Goal: Task Accomplishment & Management: Manage account settings

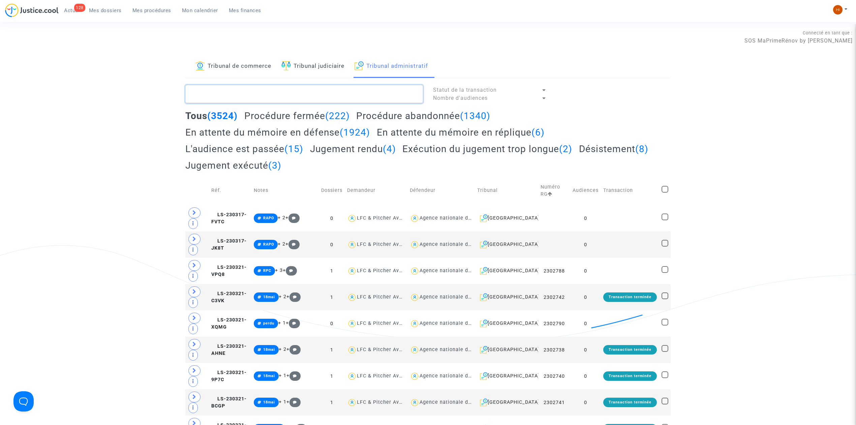
click at [306, 92] on textarea at bounding box center [304, 94] width 238 height 18
paste textarea "CLEDA Ludovic"
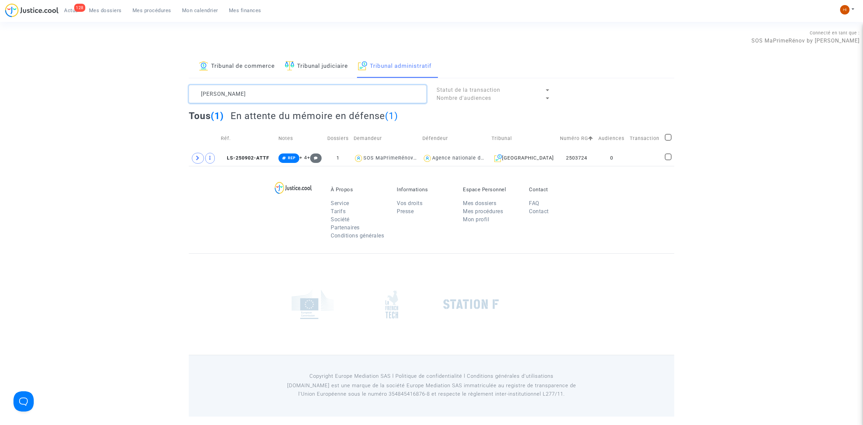
type textarea "CLEDA Ludovic"
click at [198, 158] on icon at bounding box center [198, 157] width 4 height 5
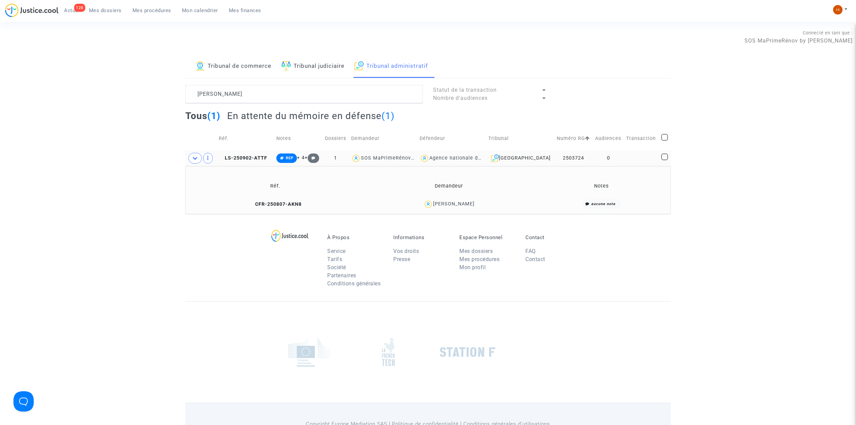
click at [300, 201] on td "CFR-250807-AKN8" at bounding box center [276, 204] width 176 height 14
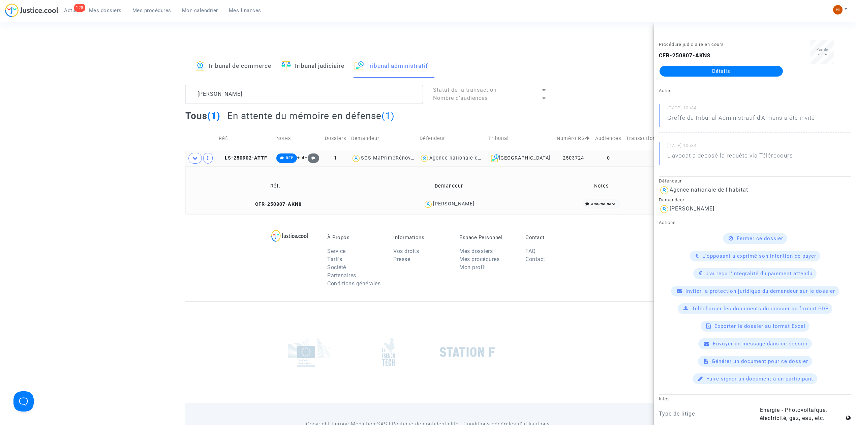
click at [762, 69] on link "Détails" at bounding box center [721, 71] width 123 height 11
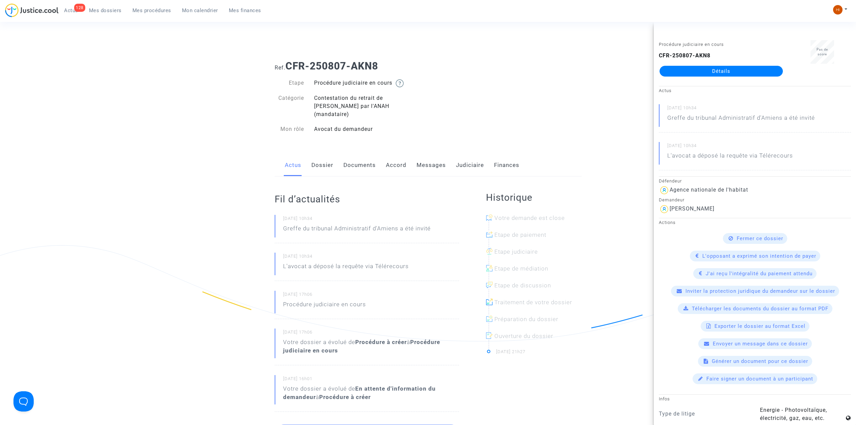
click at [357, 158] on link "Documents" at bounding box center [359, 165] width 32 height 22
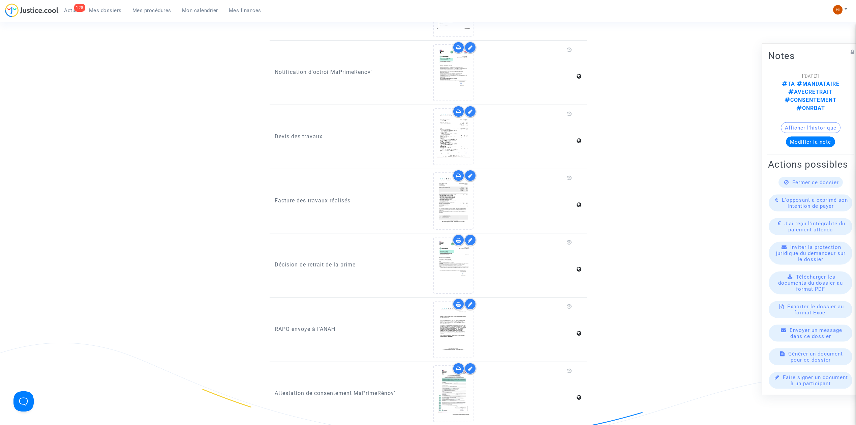
scroll to position [404, 0]
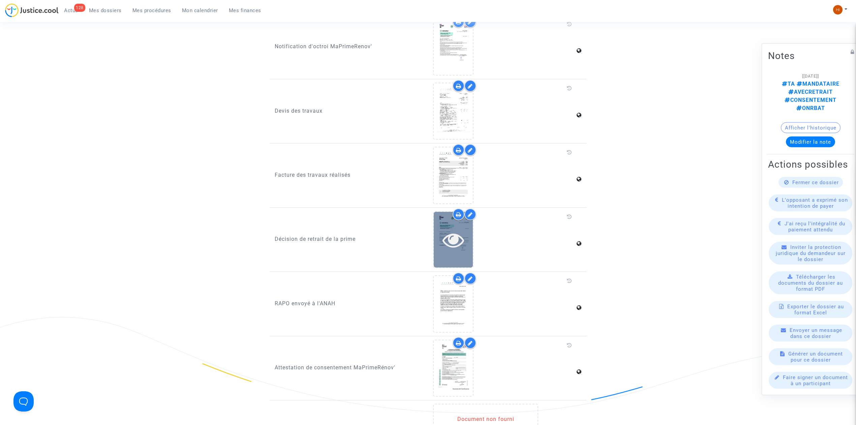
click at [450, 231] on icon at bounding box center [454, 240] width 22 height 22
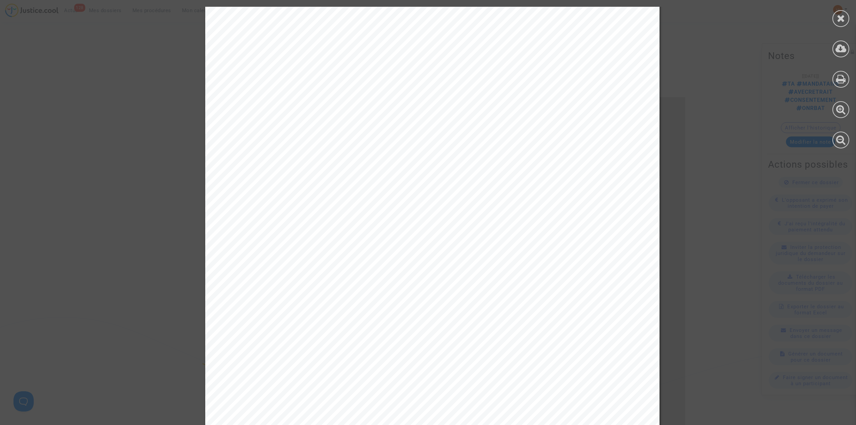
scroll to position [0, 0]
click at [844, 16] on icon at bounding box center [841, 18] width 8 height 10
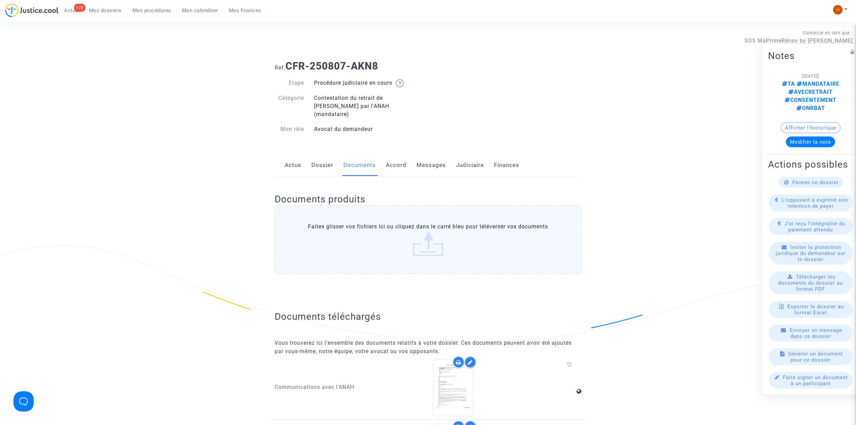
click at [464, 154] on link "Judiciaire" at bounding box center [470, 165] width 28 height 22
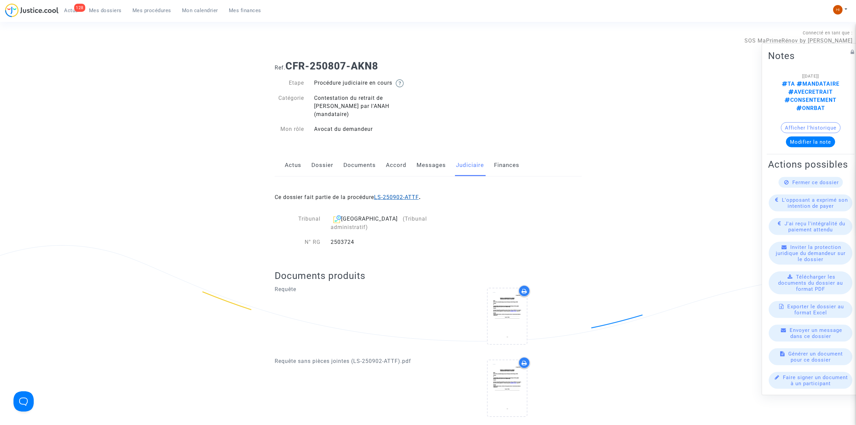
click at [406, 194] on link "LS-250902-ATTF" at bounding box center [396, 197] width 45 height 6
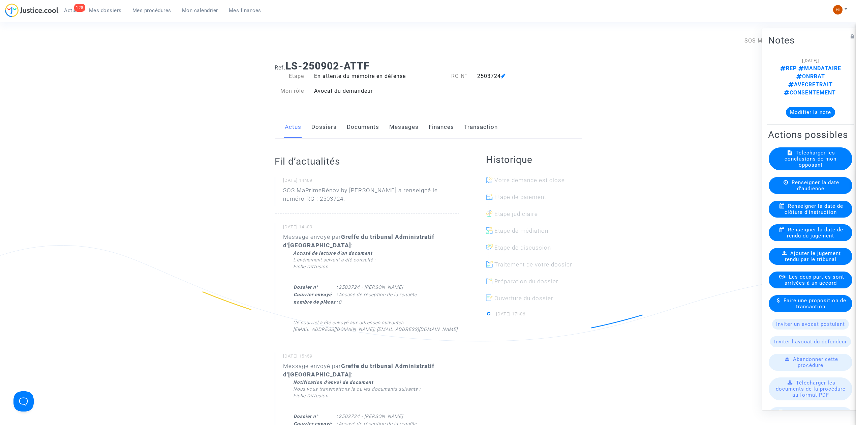
click at [327, 131] on link "Dossiers" at bounding box center [323, 127] width 25 height 22
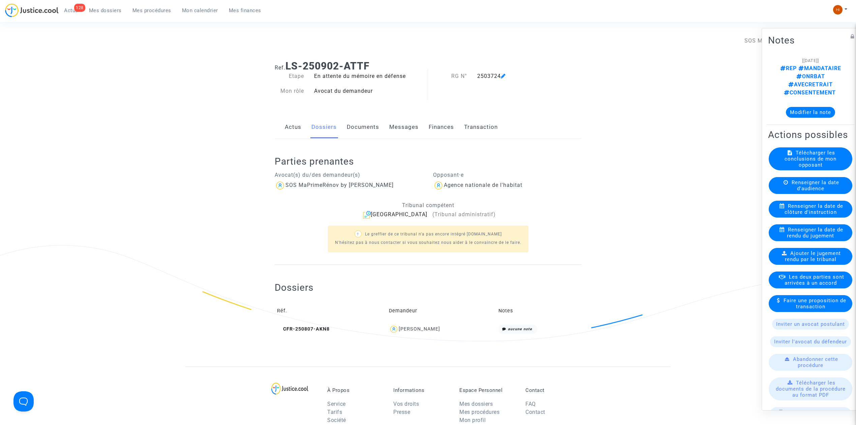
click at [360, 132] on link "Documents" at bounding box center [363, 127] width 32 height 22
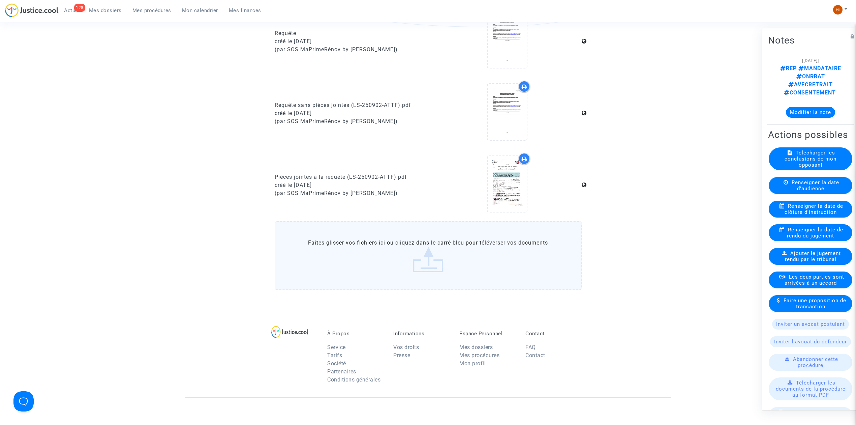
scroll to position [314, 0]
click at [514, 182] on icon at bounding box center [507, 184] width 22 height 22
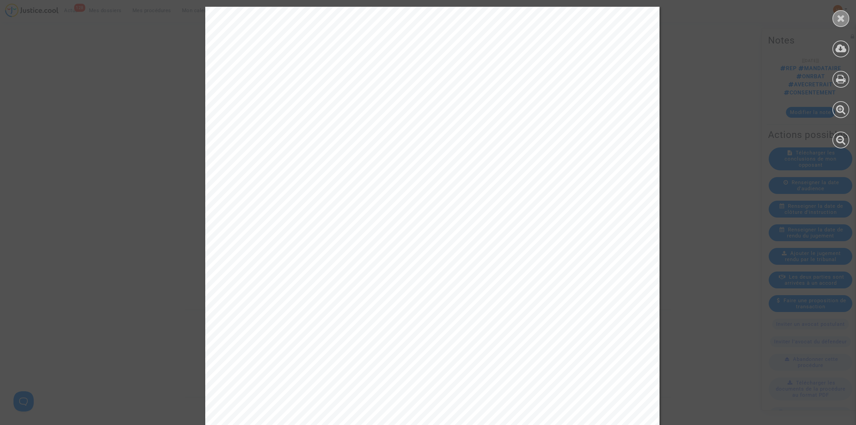
click at [833, 21] on div at bounding box center [840, 18] width 17 height 17
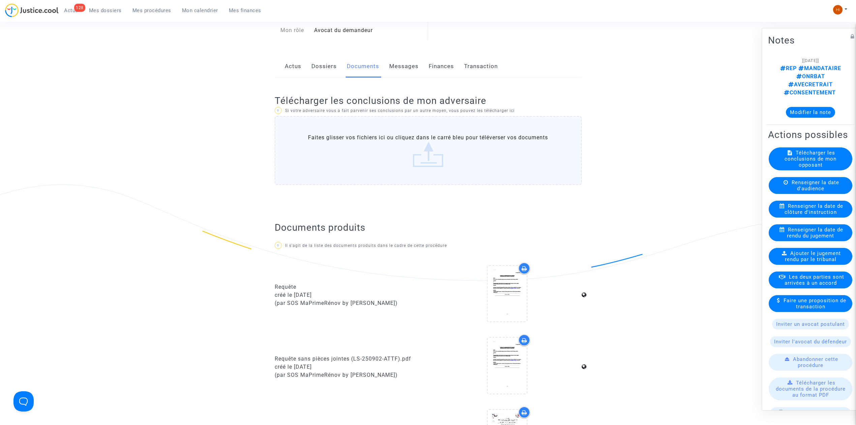
scroll to position [45, 0]
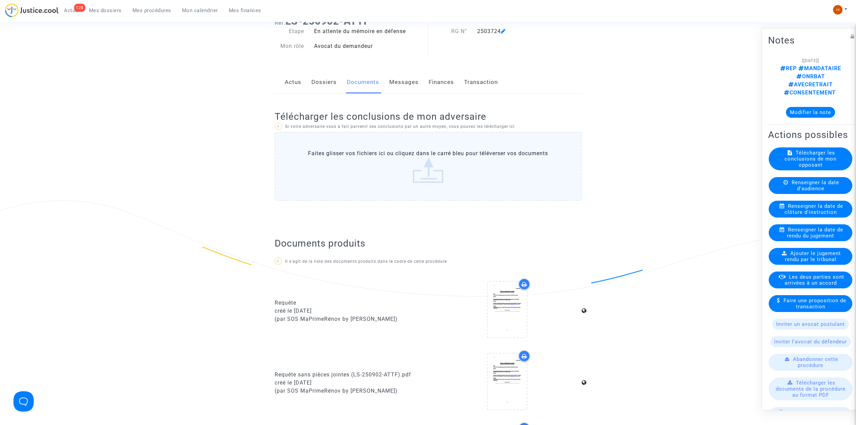
click at [147, 9] on span "Mes procédures" at bounding box center [151, 10] width 39 height 6
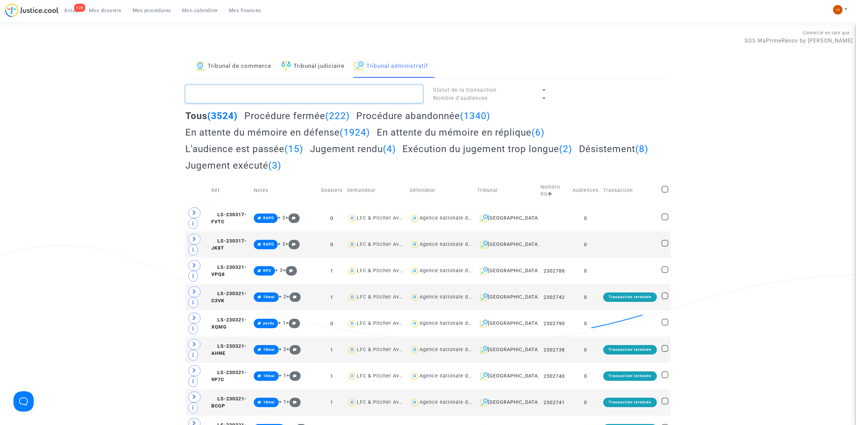
click at [340, 92] on textarea at bounding box center [304, 94] width 238 height 18
paste textarea "ESTEVEZ Francisco"
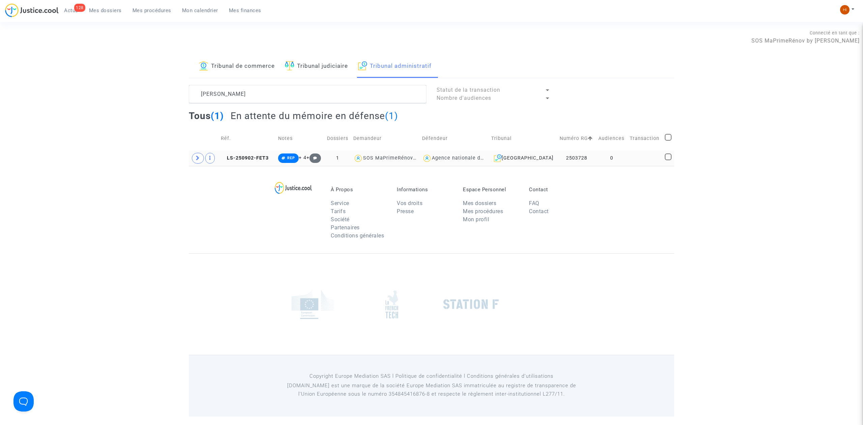
click at [627, 158] on td at bounding box center [644, 158] width 35 height 16
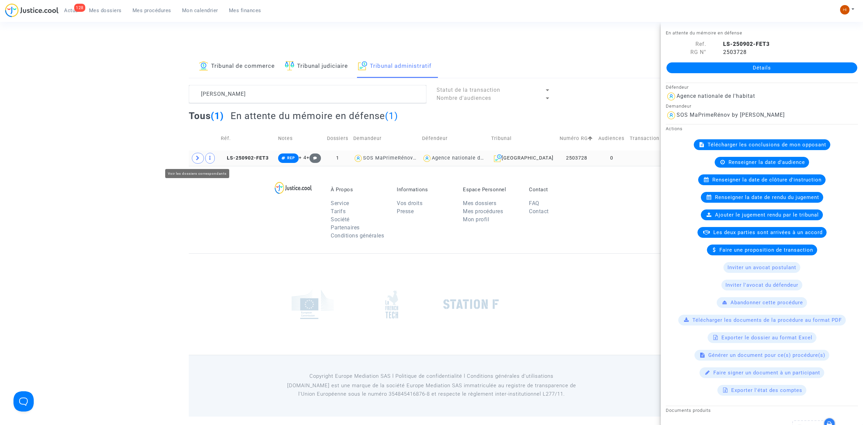
click at [192, 159] on span at bounding box center [198, 158] width 12 height 11
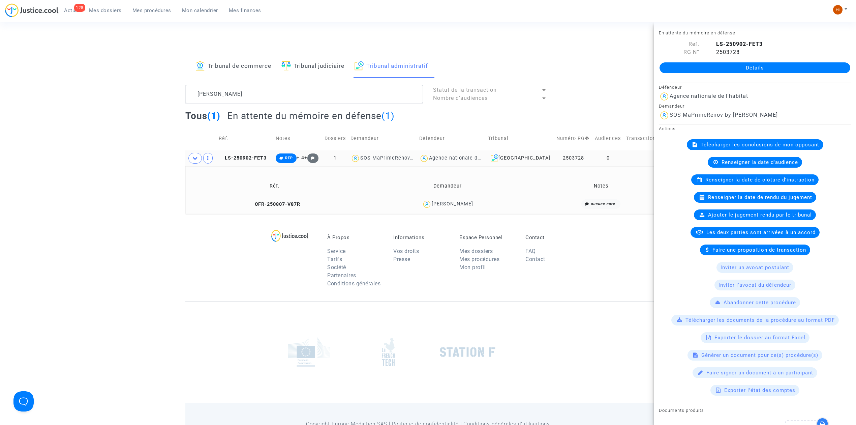
click at [280, 207] on copy "CFR-250807-V87R" at bounding box center [275, 204] width 52 height 6
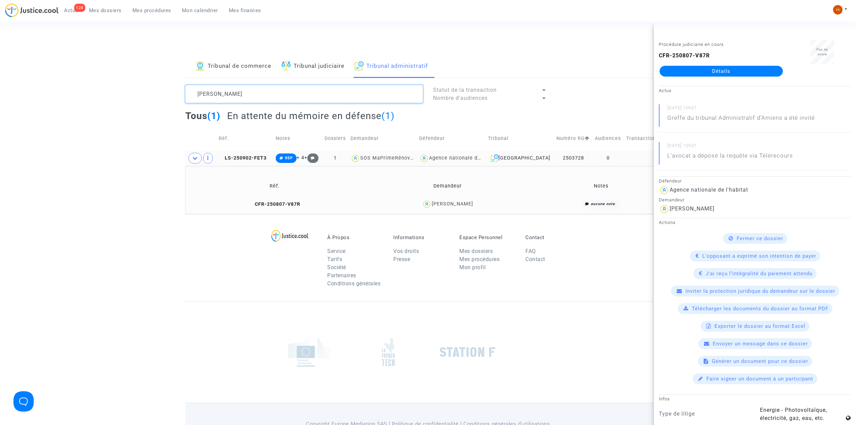
drag, startPoint x: 271, startPoint y: 100, endPoint x: -221, endPoint y: 115, distance: 492.3
click at [0, 115] on html "128 Actus Mes dossiers Mes procédures Mon calendrier Mes finances Mon profil Ch…" at bounding box center [428, 232] width 856 height 464
paste textarea "2500270"
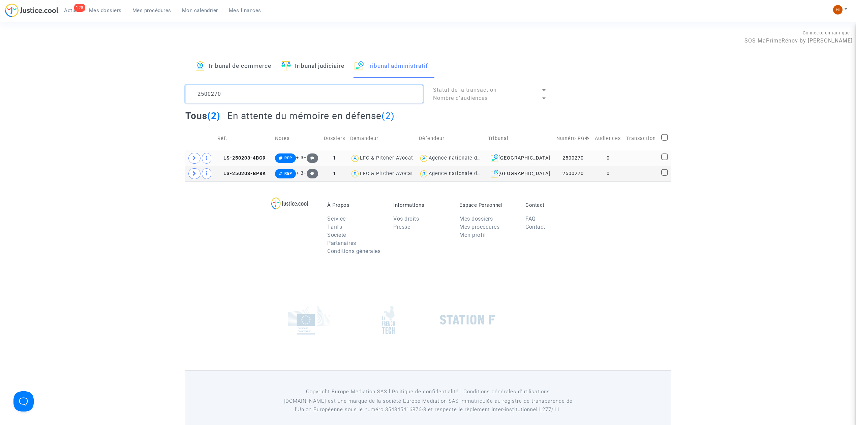
type textarea "2500270"
click at [607, 157] on td "0" at bounding box center [607, 158] width 31 height 16
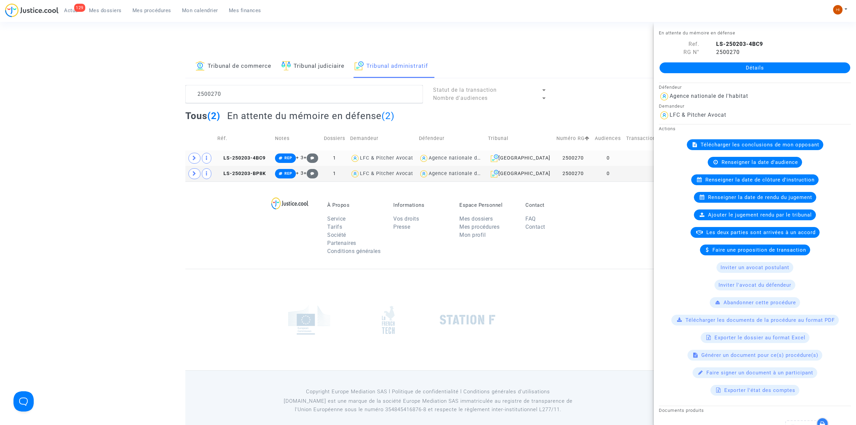
click at [627, 156] on td at bounding box center [641, 158] width 35 height 16
click at [729, 183] on span "Renseigner la date de clôture d'instruction" at bounding box center [759, 180] width 109 height 6
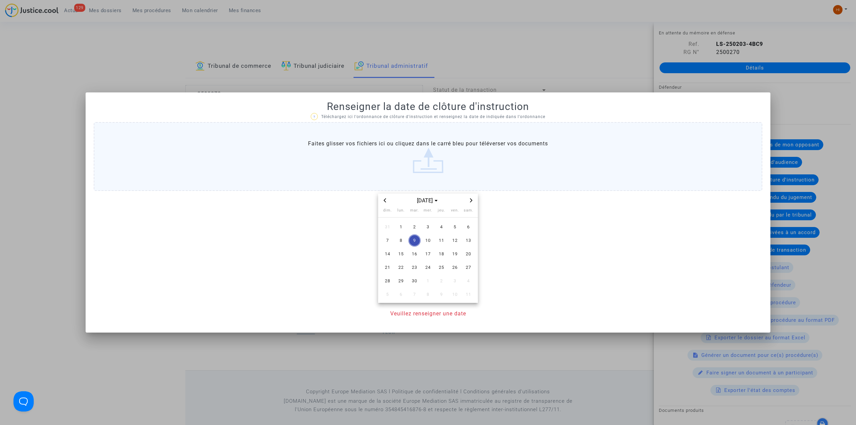
click at [417, 51] on div at bounding box center [428, 212] width 856 height 425
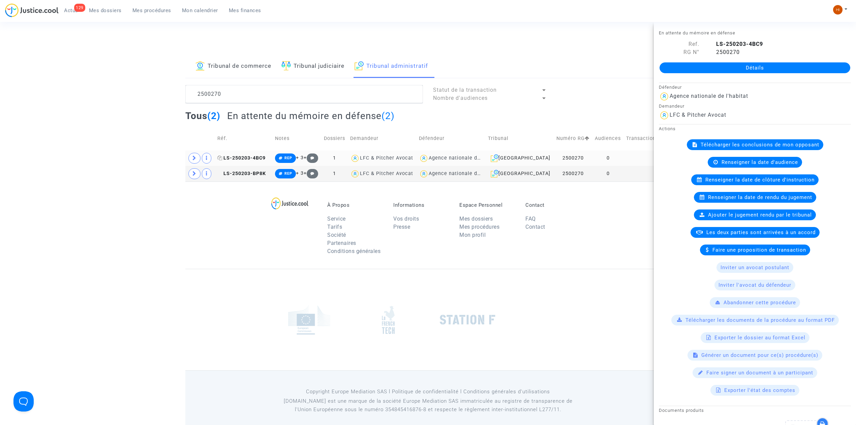
click at [256, 158] on span "LS-250203-4BC9" at bounding box center [241, 158] width 48 height 6
click at [742, 180] on span "Renseigner la date de clôture d'instruction" at bounding box center [759, 180] width 109 height 6
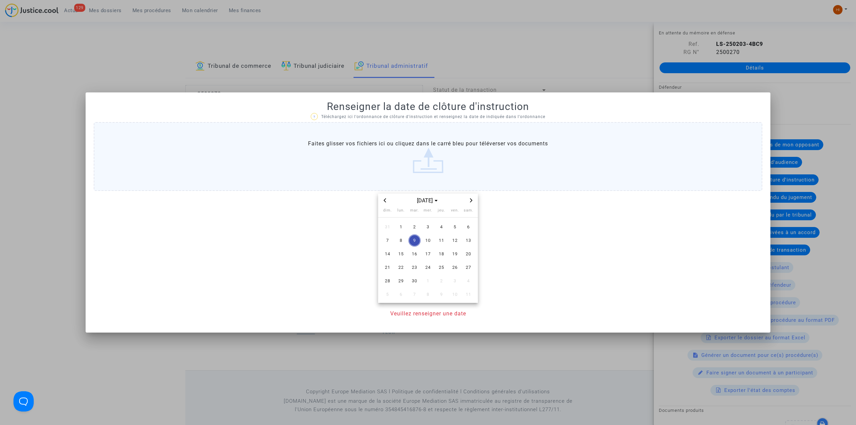
click at [466, 200] on div "sept. 2025" at bounding box center [428, 200] width 78 height 8
click at [470, 200] on icon "Next month" at bounding box center [471, 200] width 4 height 4
click at [406, 240] on span "6" at bounding box center [401, 240] width 12 height 12
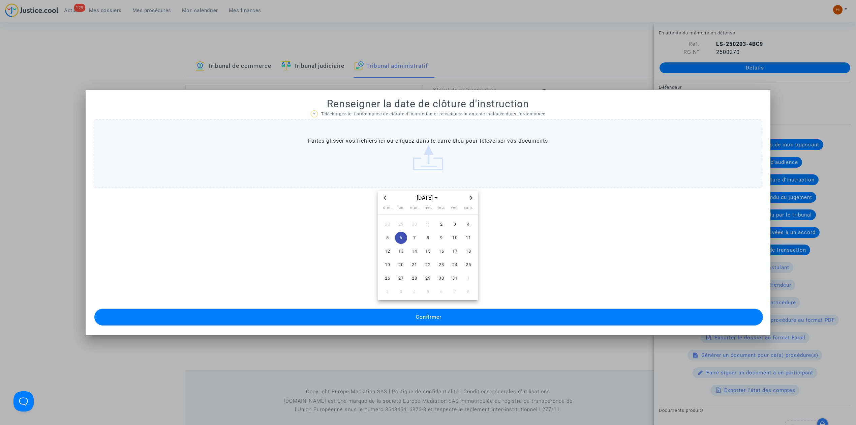
click at [414, 316] on button "Confirmer" at bounding box center [428, 316] width 669 height 17
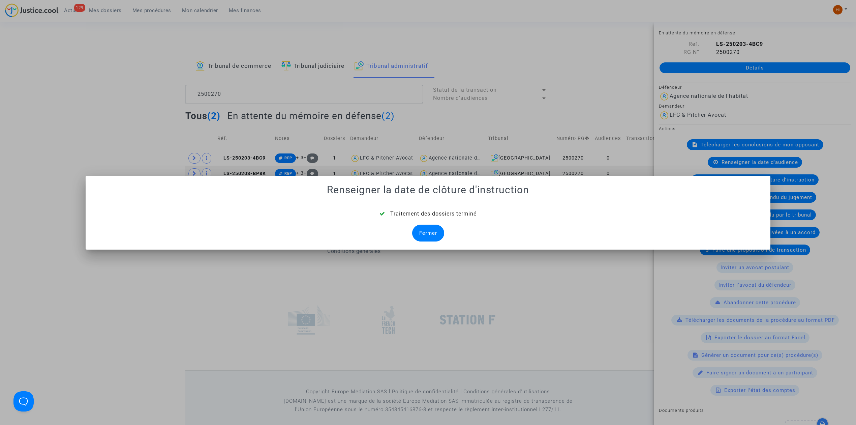
click at [431, 229] on div "Fermer" at bounding box center [428, 232] width 32 height 17
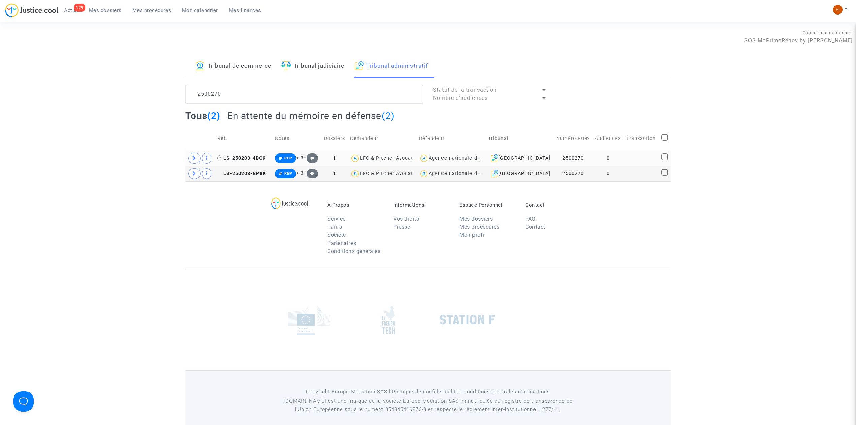
click at [245, 157] on span "LS-250203-4BC9" at bounding box center [241, 158] width 48 height 6
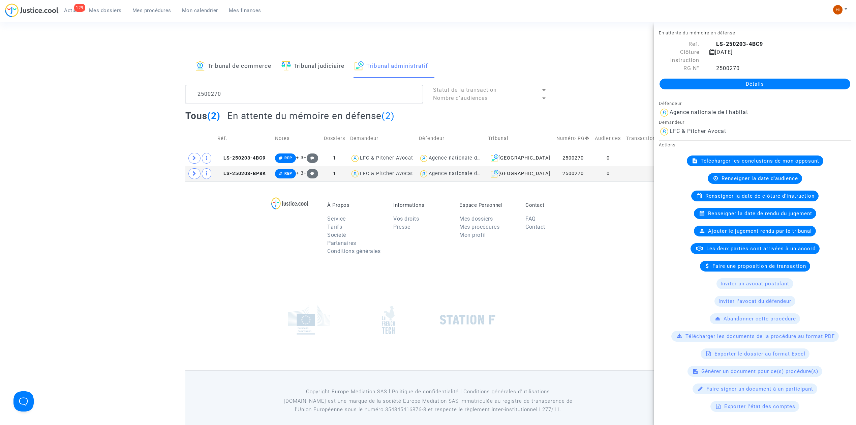
click at [731, 79] on link "Détails" at bounding box center [755, 84] width 191 height 11
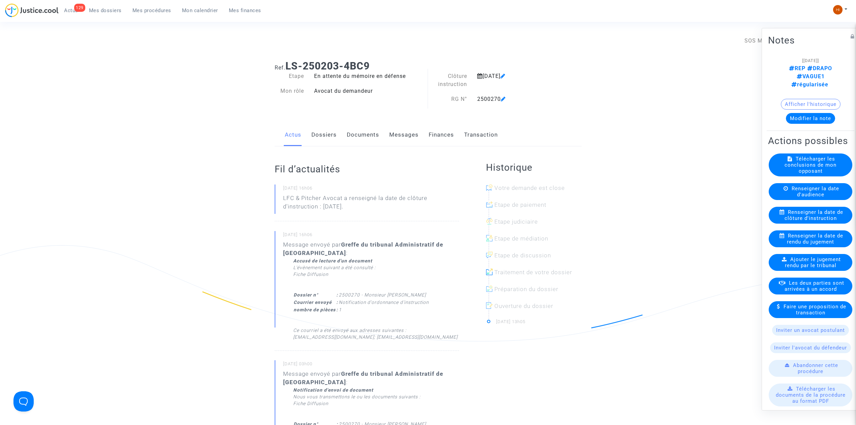
click at [361, 140] on link "Documents" at bounding box center [363, 135] width 32 height 22
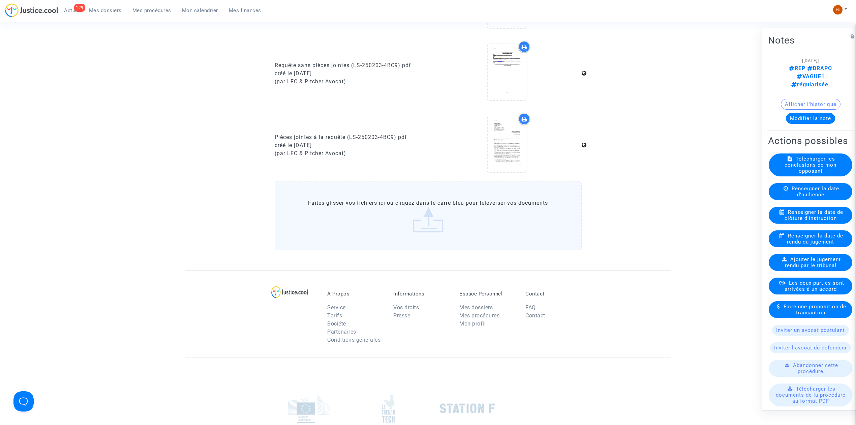
scroll to position [449, 0]
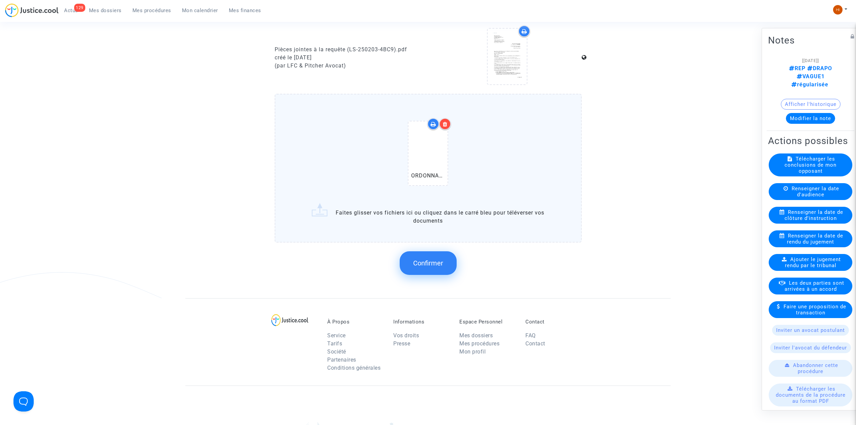
drag, startPoint x: 429, startPoint y: 257, endPoint x: 429, endPoint y: 241, distance: 15.5
click at [429, 259] on span "Confirmer" at bounding box center [428, 263] width 30 height 8
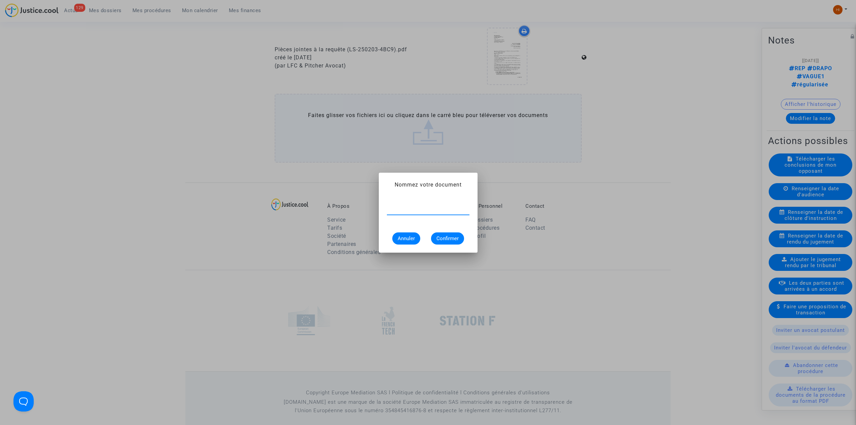
paste input "ORDONNANCE DE CLOTURE D'INSTRUCTION"
type input "ORDONNANCE DE CLOTURE D'INSTRUCTION"
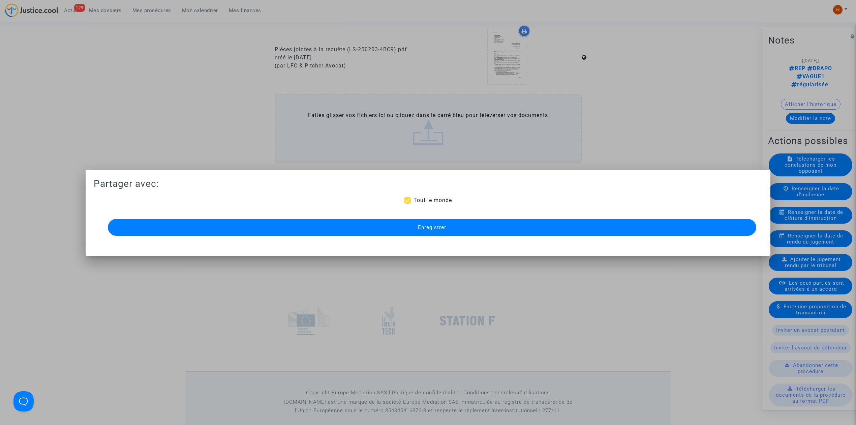
click at [228, 61] on div at bounding box center [428, 212] width 856 height 425
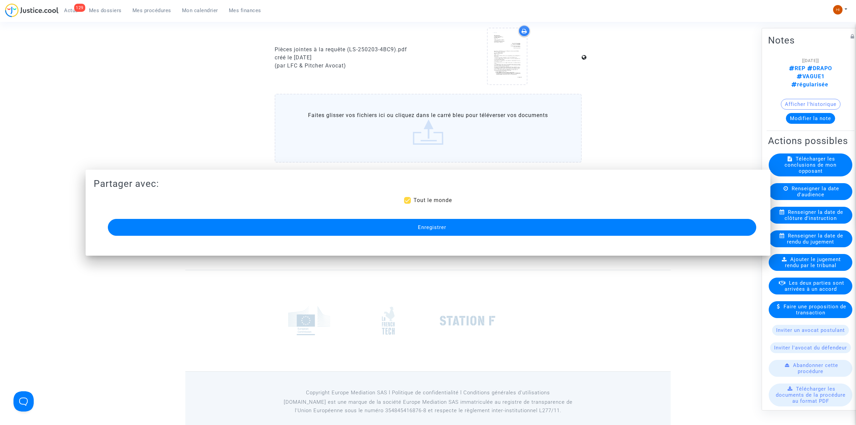
scroll to position [449, 0]
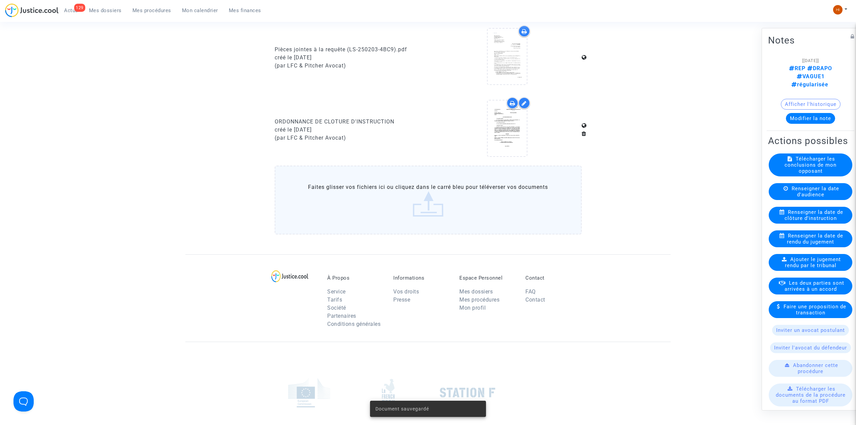
click at [145, 12] on span "Mes procédures" at bounding box center [151, 10] width 39 height 6
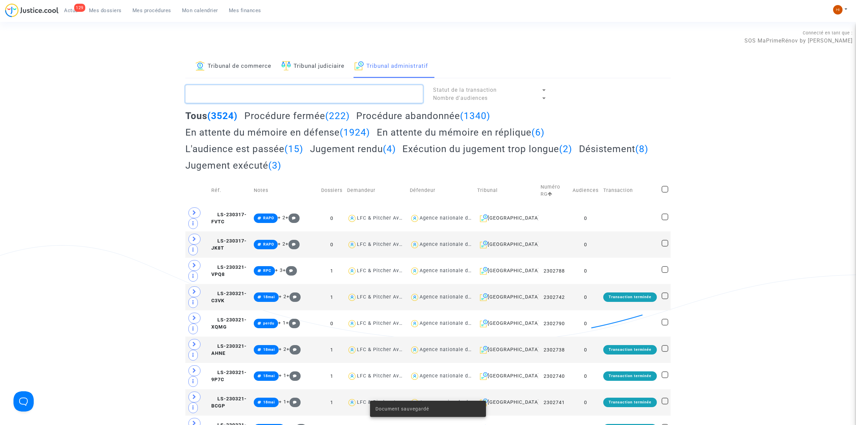
click at [281, 88] on textarea at bounding box center [304, 94] width 238 height 18
paste textarea "2500269"
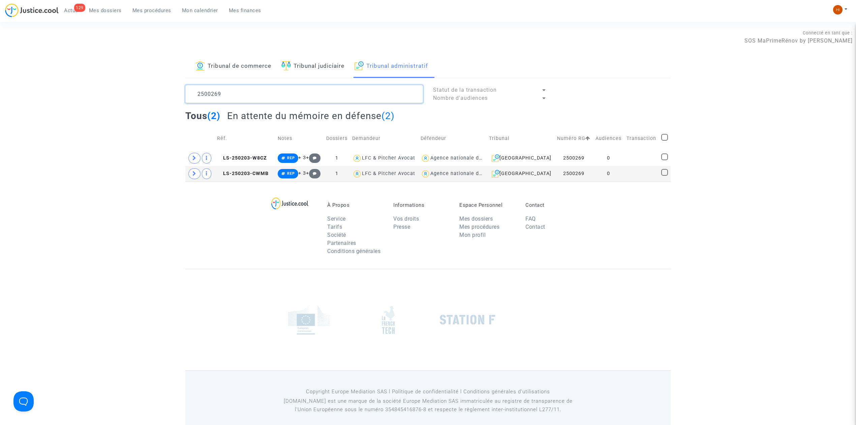
type textarea "2500269"
drag, startPoint x: 628, startPoint y: 155, endPoint x: 632, endPoint y: 154, distance: 4.2
click at [628, 155] on td at bounding box center [641, 158] width 35 height 16
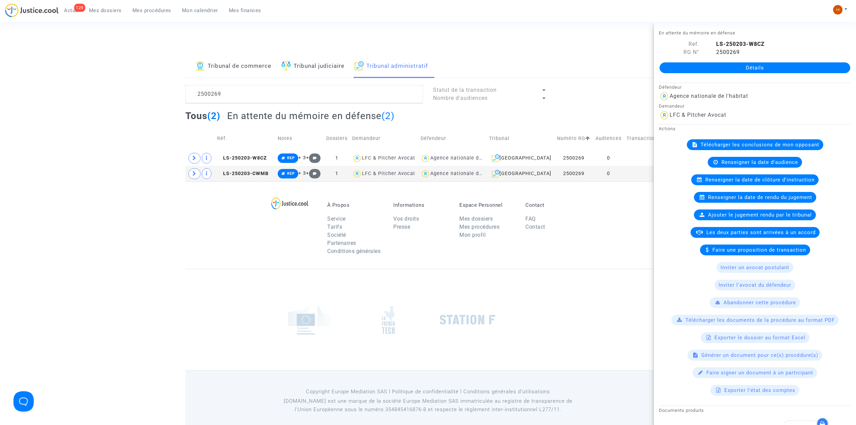
click at [771, 62] on link "Détails" at bounding box center [755, 67] width 191 height 11
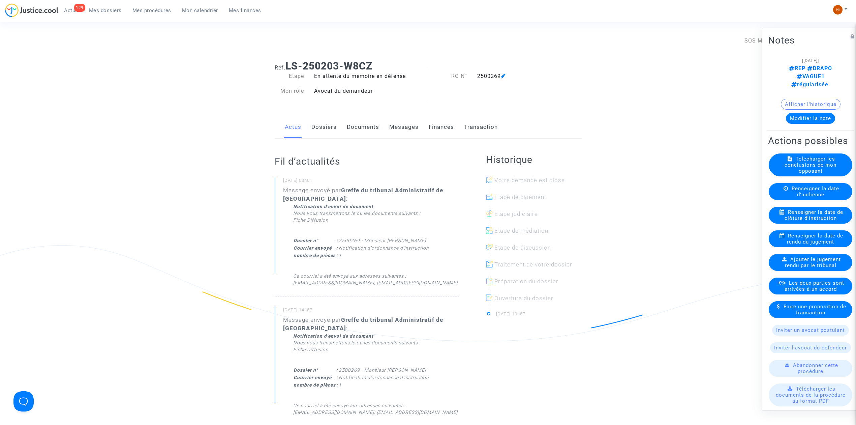
click at [827, 219] on span "Renseigner la date de clôture d'instruction" at bounding box center [814, 215] width 59 height 12
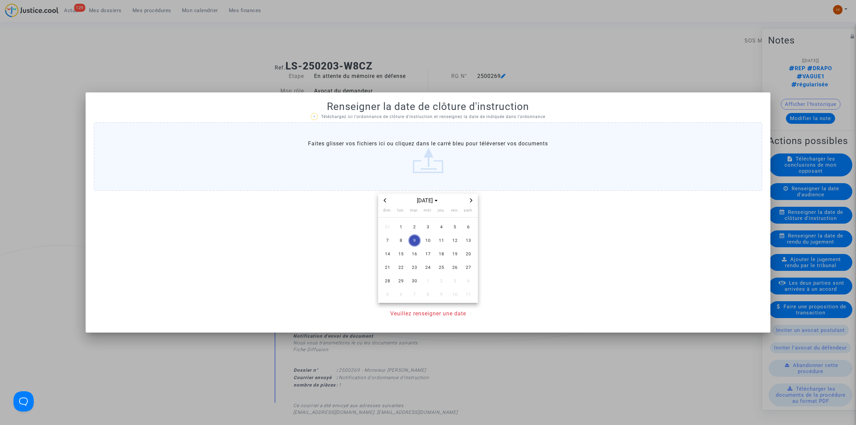
click at [471, 200] on icon "Next month" at bounding box center [471, 200] width 2 height 4
click at [399, 242] on span "6" at bounding box center [401, 240] width 12 height 12
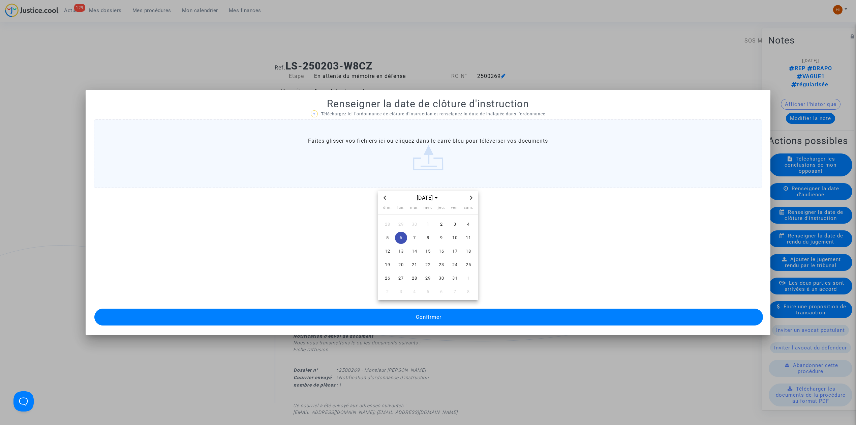
click at [415, 321] on button "Confirmer" at bounding box center [428, 316] width 669 height 17
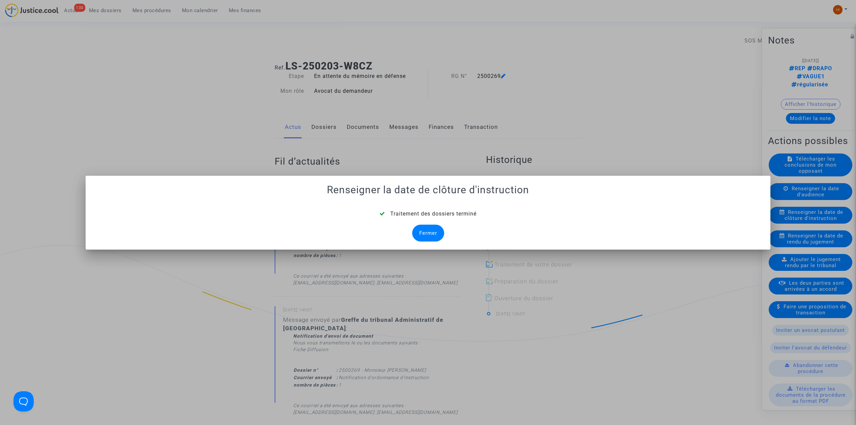
drag, startPoint x: 430, startPoint y: 229, endPoint x: 429, endPoint y: 208, distance: 20.3
click at [431, 229] on div "Fermer" at bounding box center [428, 232] width 32 height 17
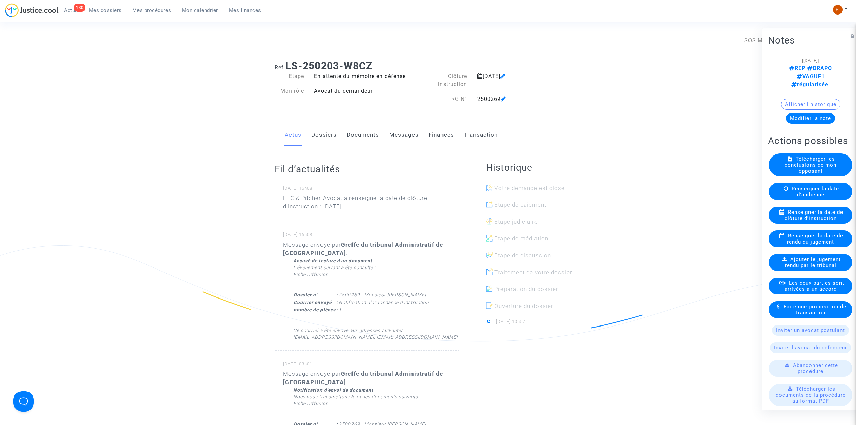
click at [351, 138] on link "Documents" at bounding box center [363, 135] width 32 height 22
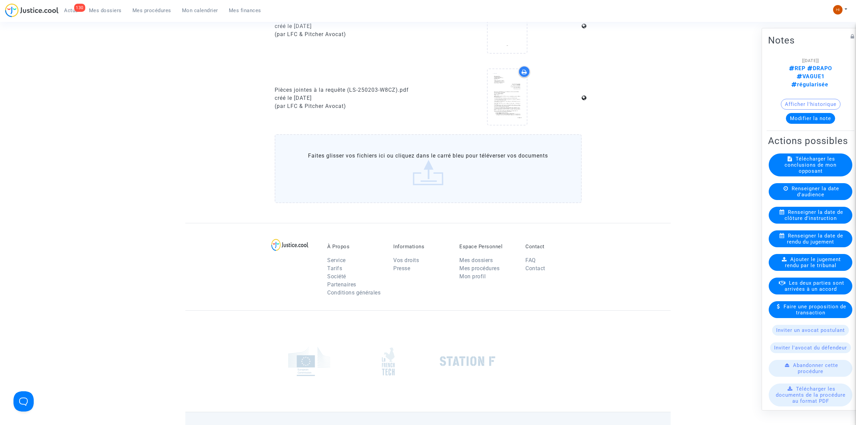
scroll to position [455, 0]
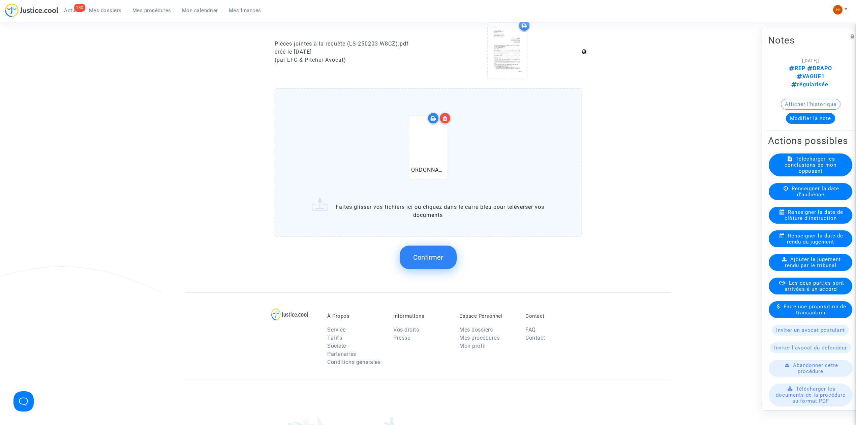
click at [429, 256] on span "Confirmer" at bounding box center [428, 257] width 30 height 8
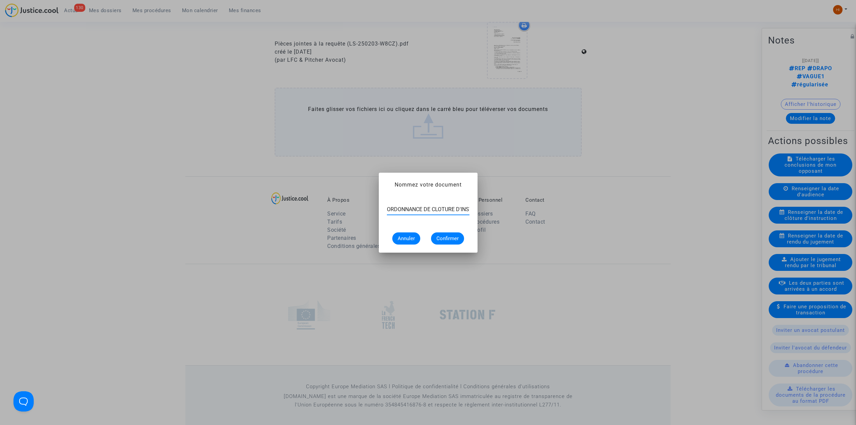
scroll to position [0, 25]
type input "ORDONNANCE DE CLOTURE D'INSTRUCTION"
click at [452, 235] on span "Confirmer" at bounding box center [447, 238] width 22 height 6
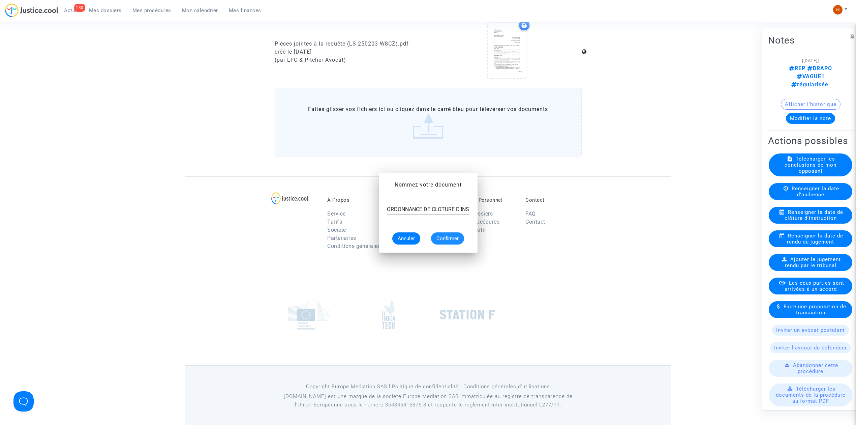
scroll to position [455, 0]
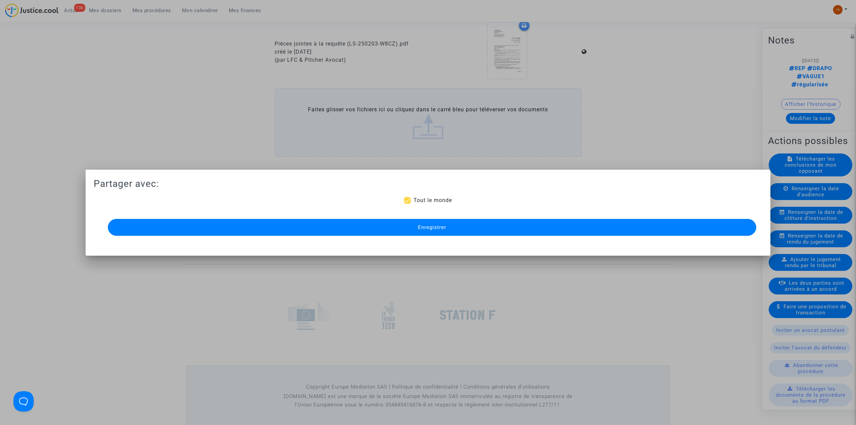
click at [234, 226] on button "Enregistrer" at bounding box center [432, 227] width 648 height 17
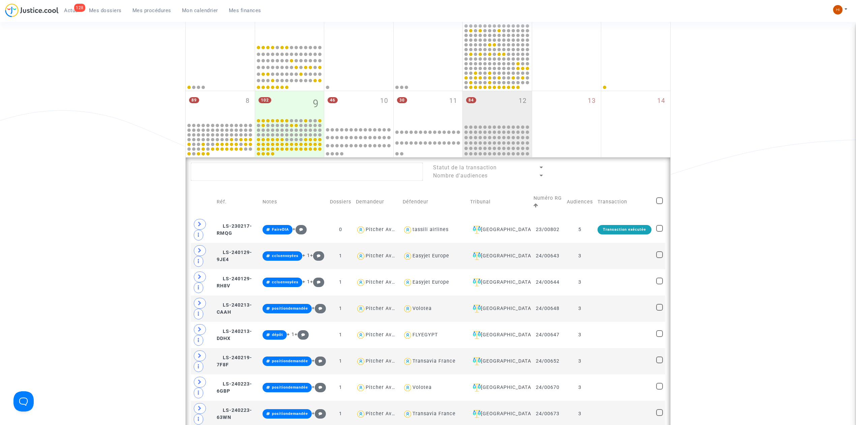
scroll to position [135, 0]
click at [144, 8] on span "Mes procédures" at bounding box center [151, 10] width 39 height 6
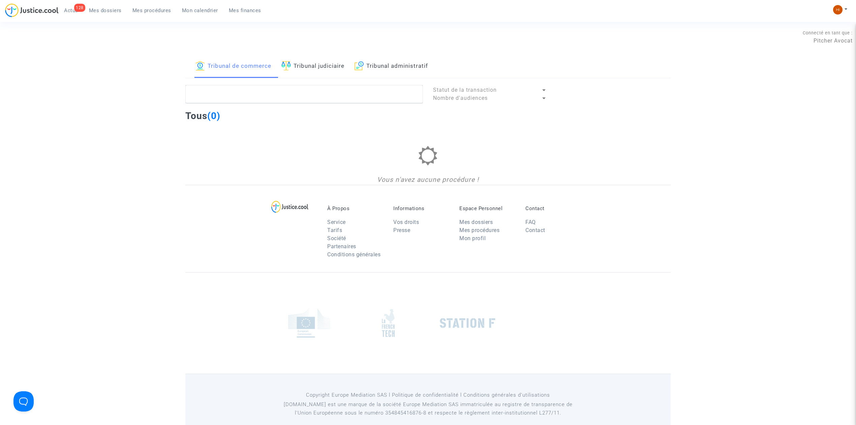
click at [393, 66] on link "Tribunal administratif" at bounding box center [391, 66] width 73 height 23
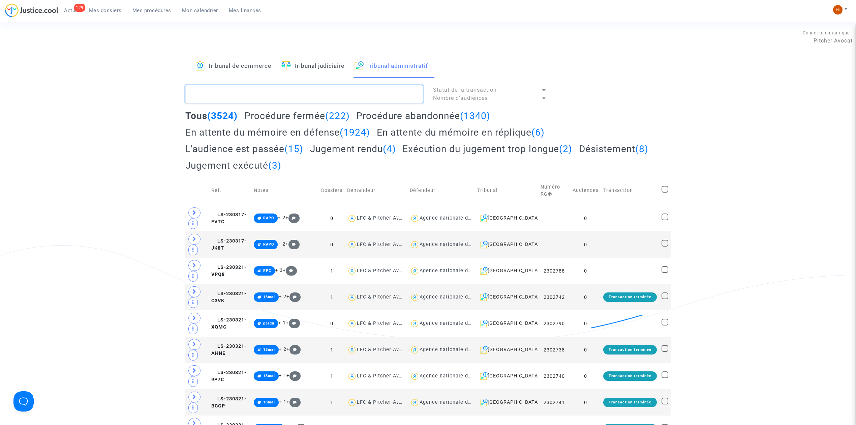
click at [305, 91] on textarea at bounding box center [304, 94] width 238 height 18
paste textarea "2500268"
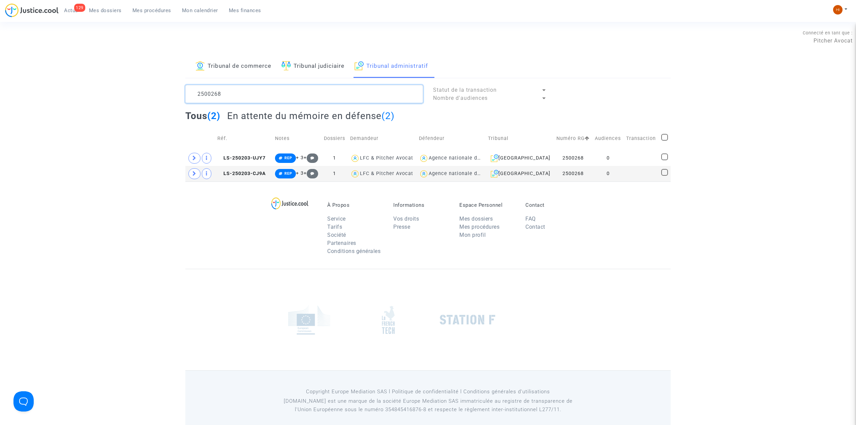
type textarea "2500268"
click at [612, 150] on td "Audiences" at bounding box center [607, 138] width 31 height 24
click at [615, 156] on td "0" at bounding box center [607, 158] width 31 height 16
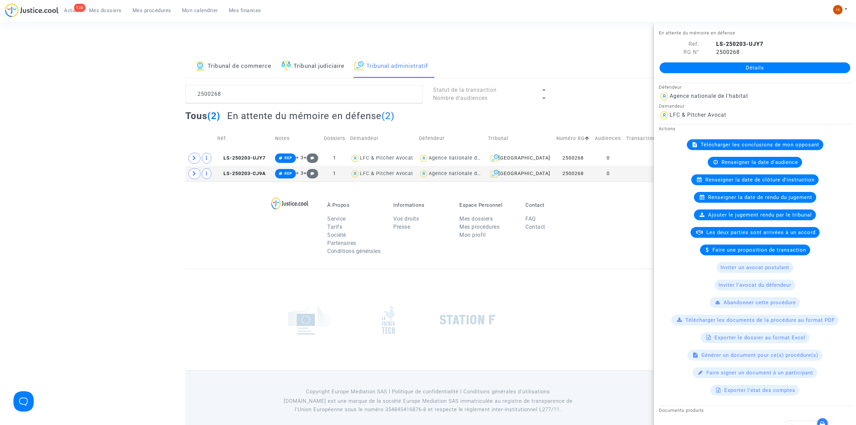
drag, startPoint x: 797, startPoint y: 66, endPoint x: 758, endPoint y: 75, distance: 40.2
click at [797, 65] on link "Détails" at bounding box center [755, 67] width 191 height 11
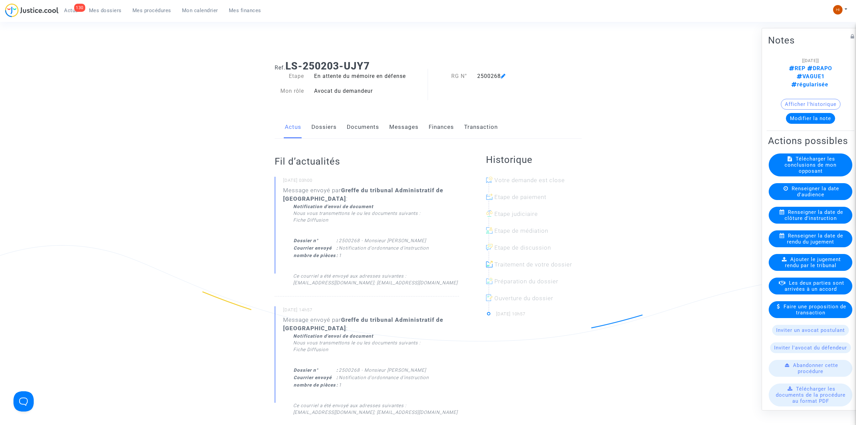
click at [324, 127] on link "Dossiers" at bounding box center [323, 127] width 25 height 22
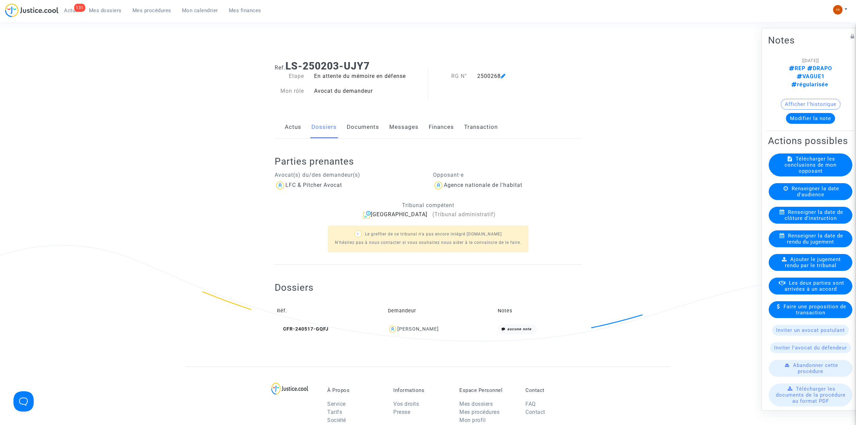
click at [800, 219] on span "Renseigner la date de clôture d'instruction" at bounding box center [814, 215] width 59 height 12
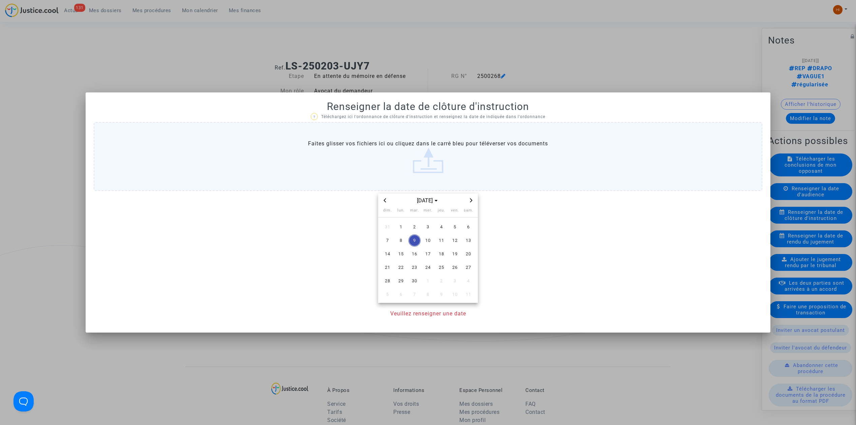
click at [472, 197] on span "Next month" at bounding box center [471, 200] width 8 height 8
click at [399, 242] on span "6" at bounding box center [401, 240] width 12 height 12
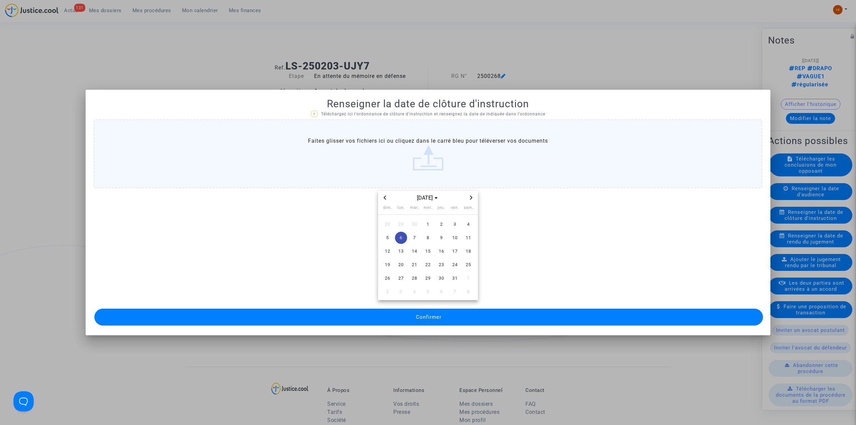
click at [409, 311] on button "Confirmer" at bounding box center [428, 316] width 669 height 17
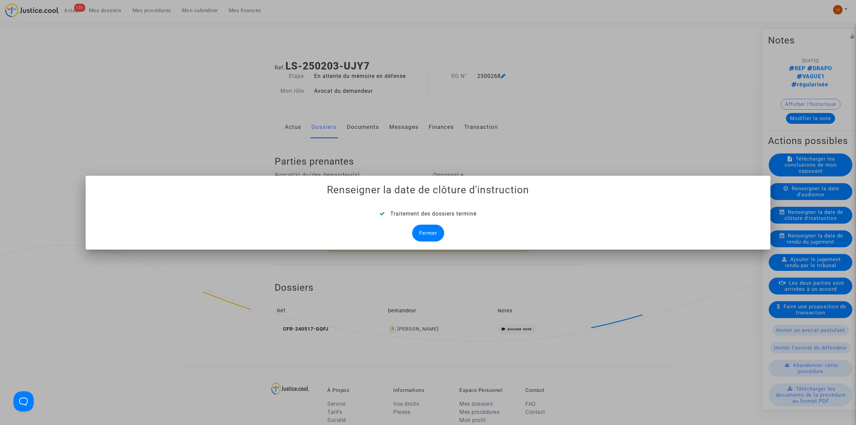
click at [425, 230] on div "Fermer" at bounding box center [428, 232] width 32 height 17
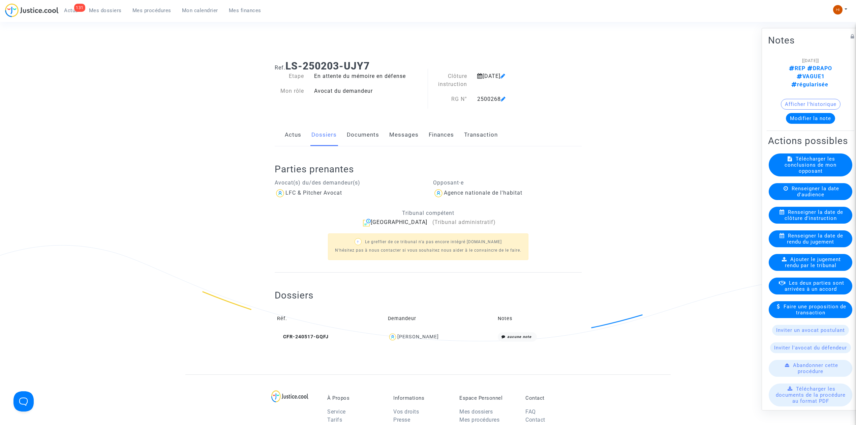
click at [356, 138] on link "Documents" at bounding box center [363, 135] width 32 height 22
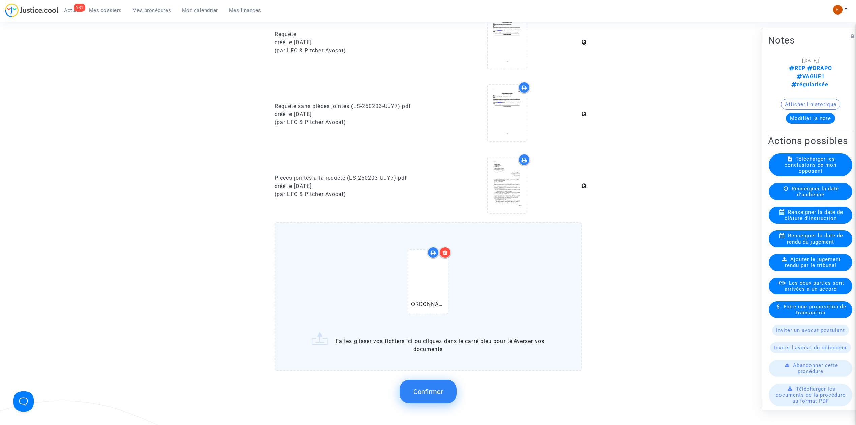
scroll to position [404, 0]
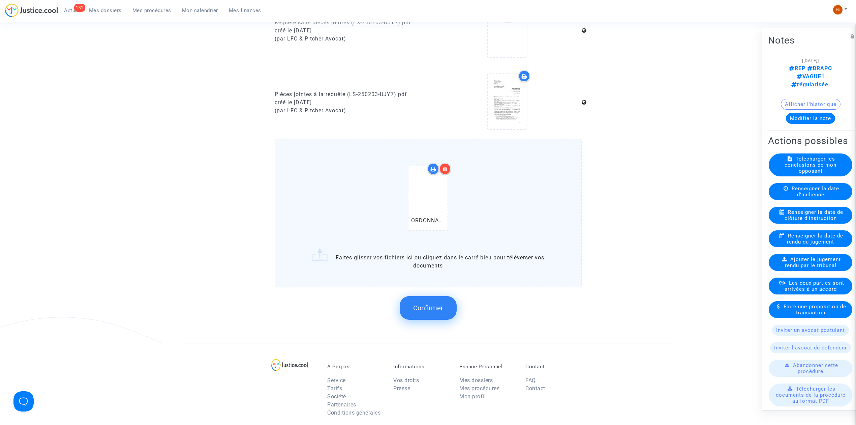
click at [433, 309] on span "Confirmer" at bounding box center [428, 308] width 30 height 8
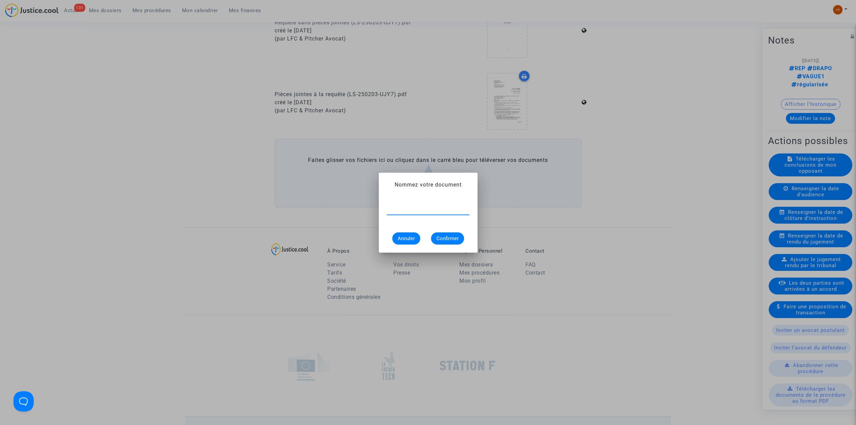
paste input "ORDONNANCE DE CLOTURE D'INSTRUCTION"
type input "ORDONNANCE DE CLOTURE D'INSTRUCTION"
click at [456, 238] on span "Confirmer" at bounding box center [447, 238] width 22 height 6
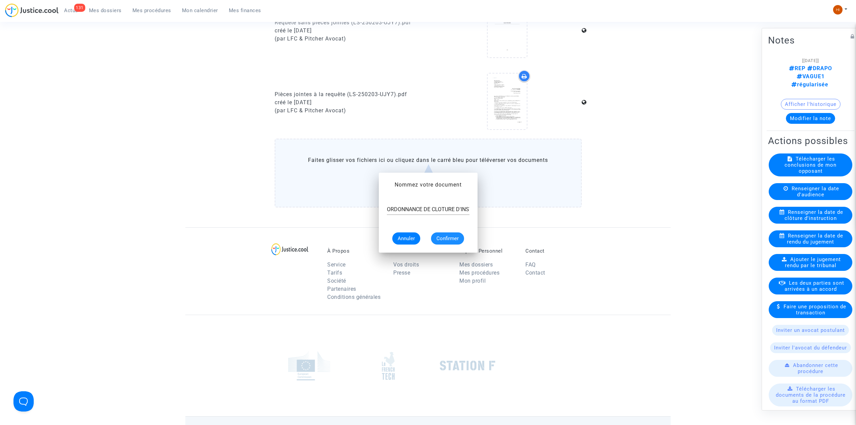
scroll to position [404, 0]
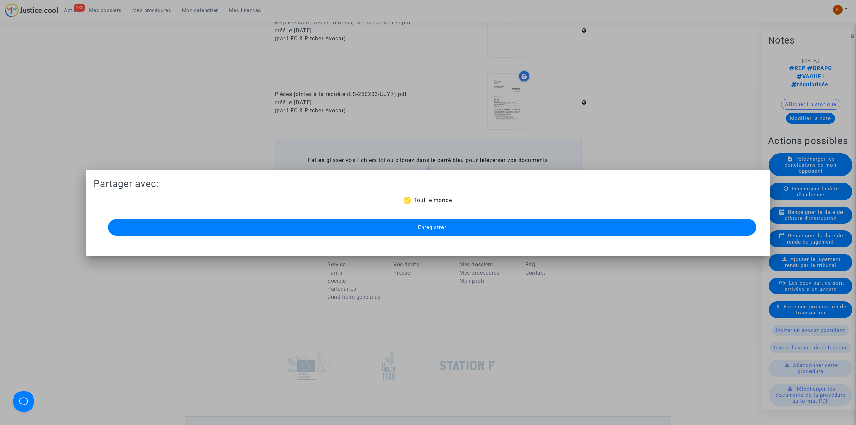
click at [315, 230] on button "Enregistrer" at bounding box center [432, 227] width 648 height 17
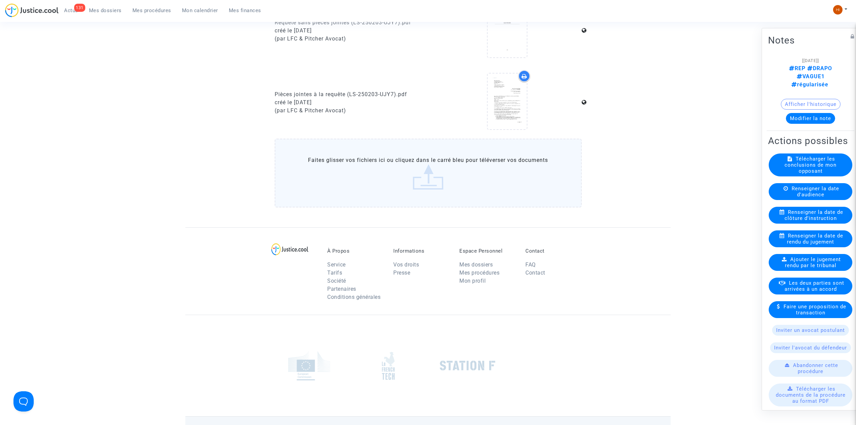
click at [142, 7] on span "Mes procédures" at bounding box center [151, 10] width 39 height 6
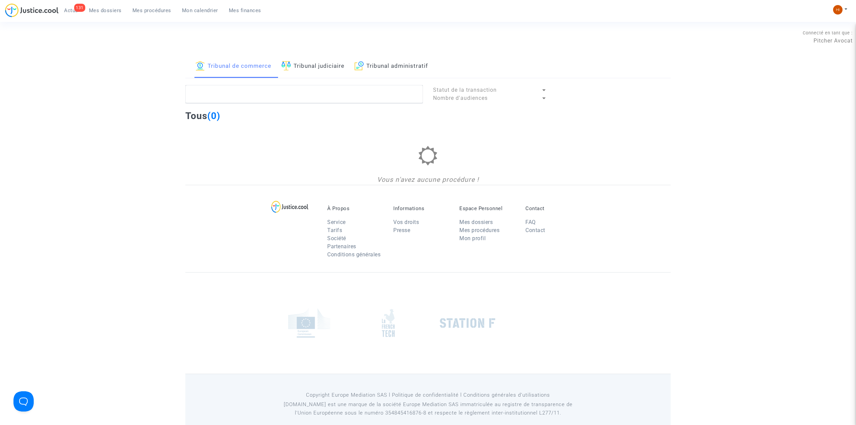
click at [361, 67] on img at bounding box center [359, 65] width 9 height 9
click at [349, 88] on textarea at bounding box center [304, 94] width 238 height 18
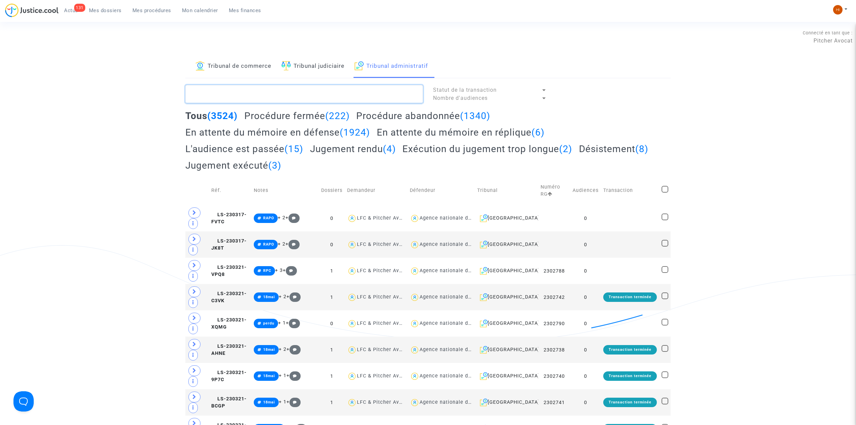
click at [262, 97] on textarea at bounding box center [304, 94] width 238 height 18
paste textarea "STEINER ROBERT"
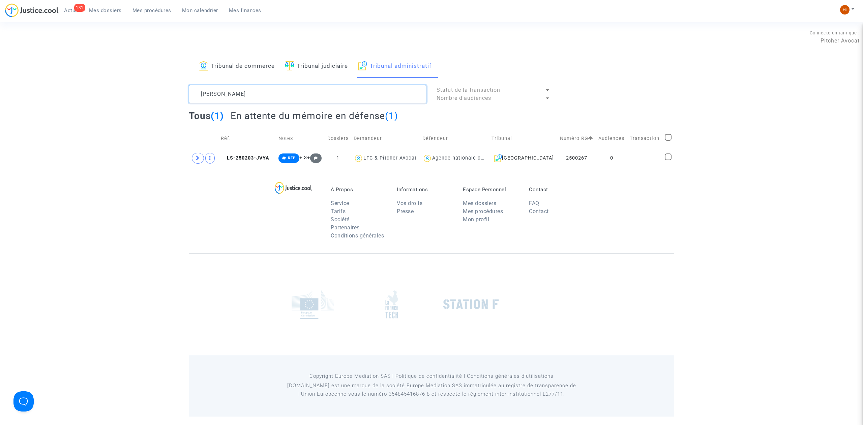
type textarea "STEINER ROBERT"
click at [258, 163] on td "LS-250203-JVYA" at bounding box center [247, 158] width 58 height 16
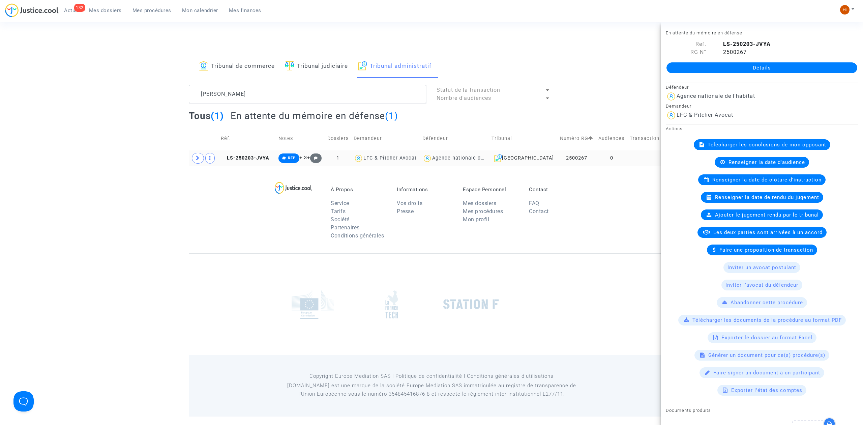
drag, startPoint x: 245, startPoint y: 162, endPoint x: 249, endPoint y: 162, distance: 4.0
click at [245, 162] on td "LS-250203-JVYA" at bounding box center [247, 158] width 58 height 16
drag, startPoint x: 704, startPoint y: 69, endPoint x: 664, endPoint y: 90, distance: 45.8
click at [704, 69] on link "Détails" at bounding box center [761, 67] width 191 height 11
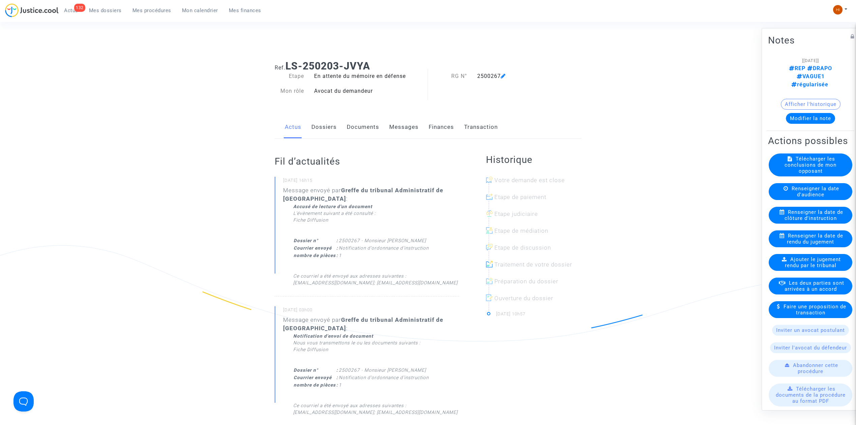
click at [789, 221] on span "Renseigner la date de clôture d'instruction" at bounding box center [814, 215] width 59 height 12
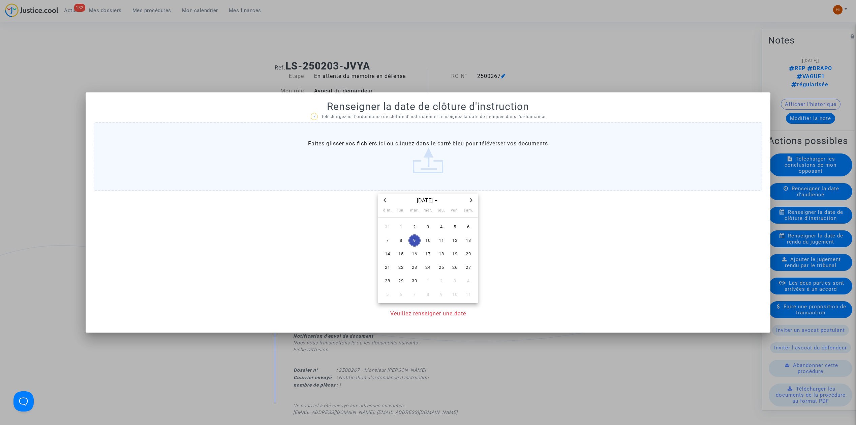
click at [472, 201] on icon "Next month" at bounding box center [471, 200] width 4 height 4
click at [401, 243] on span "6" at bounding box center [401, 240] width 12 height 12
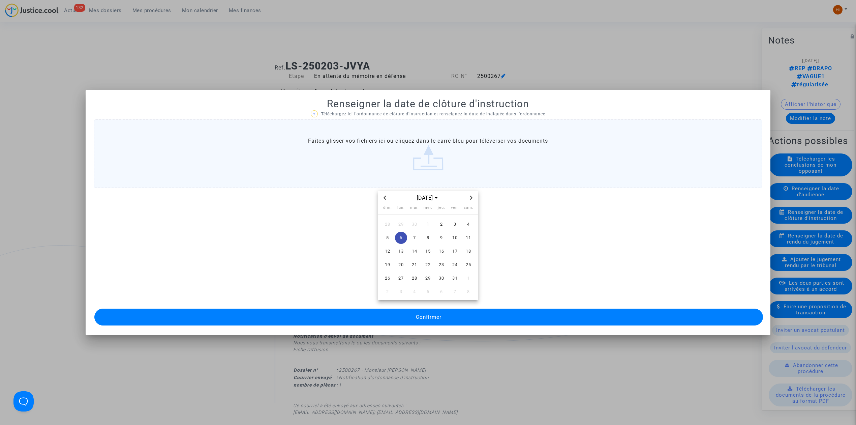
click at [403, 322] on button "Confirmer" at bounding box center [428, 316] width 669 height 17
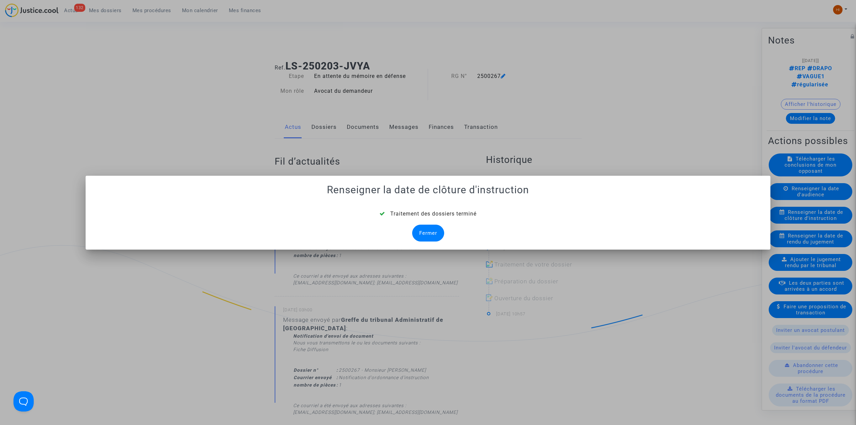
click at [435, 228] on div "Fermer" at bounding box center [428, 232] width 32 height 17
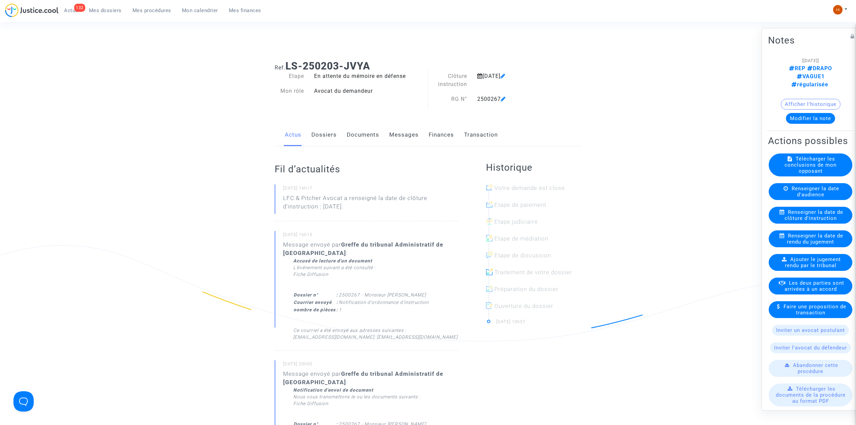
click at [370, 136] on link "Documents" at bounding box center [363, 135] width 32 height 22
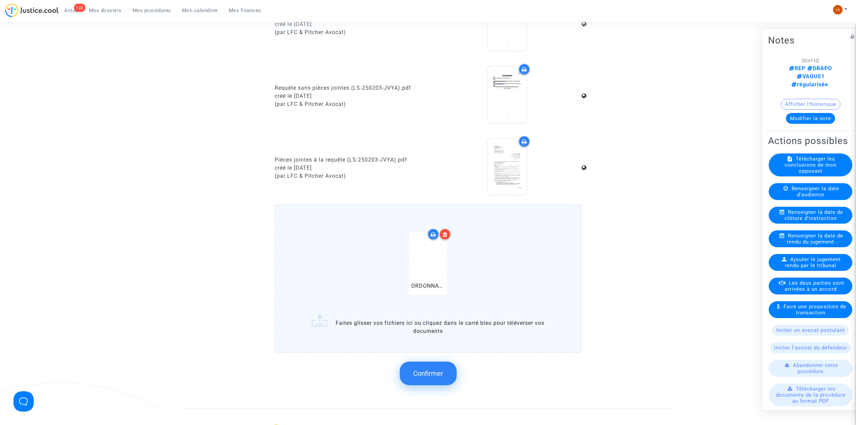
scroll to position [404, 0]
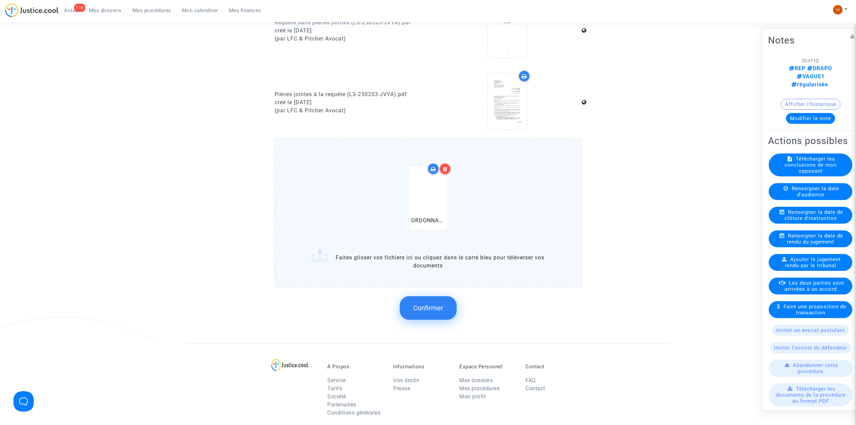
click at [440, 309] on span "Confirmer" at bounding box center [428, 308] width 30 height 8
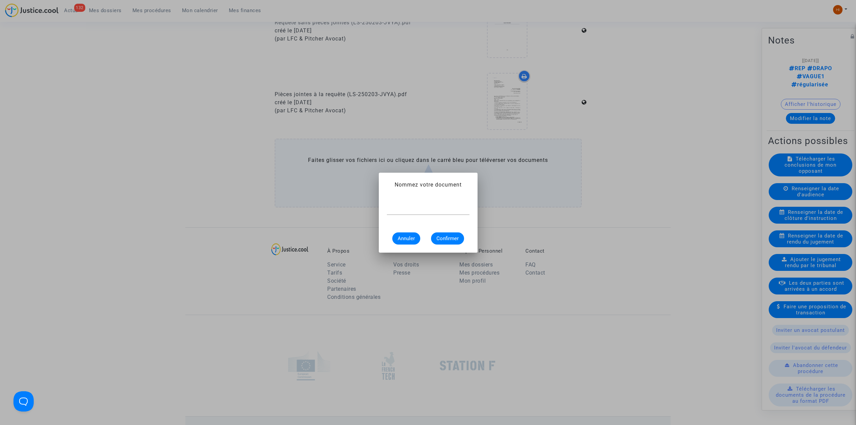
scroll to position [0, 0]
paste input "ORDONNANCE DE CLOTURE D'INSTRUCTION"
type input "ORDONNANCE DE CLOTURE D'INSTRUCTION"
click at [451, 238] on span "Confirmer" at bounding box center [447, 238] width 22 height 6
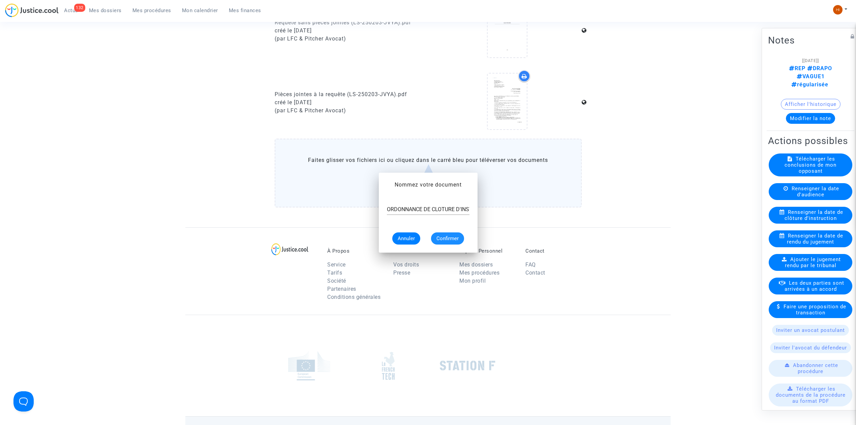
scroll to position [404, 0]
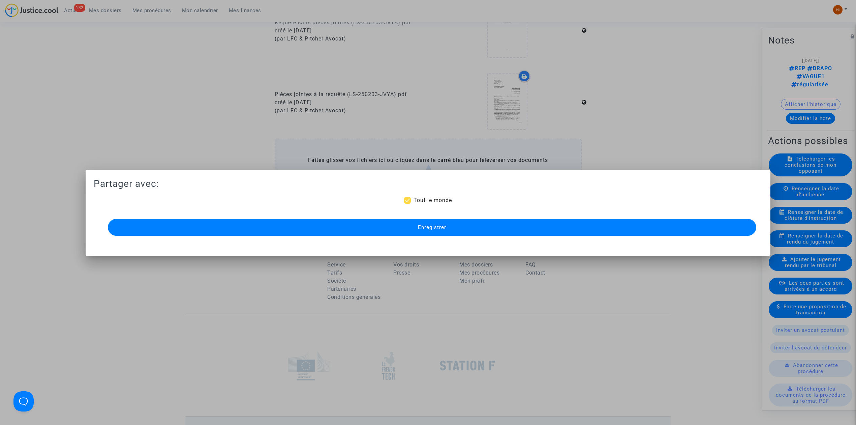
click at [220, 237] on mat-dialog-container "Partager avec: Tout le monde Enregistrer" at bounding box center [428, 213] width 685 height 86
click at [418, 231] on button "Enregistrer" at bounding box center [432, 227] width 648 height 17
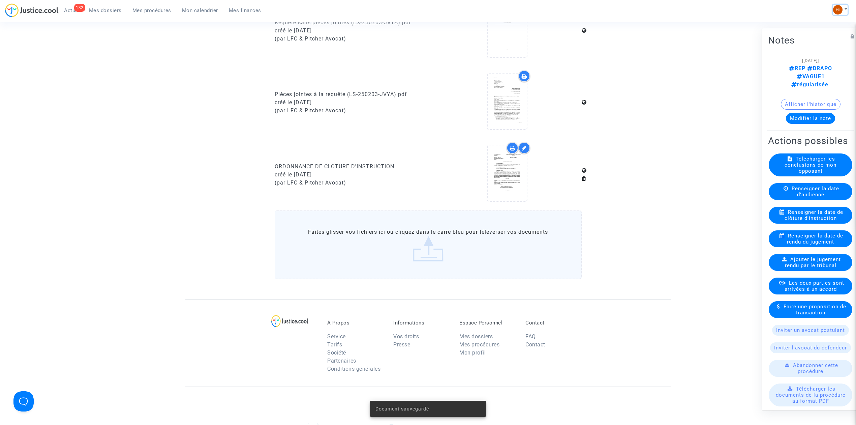
click at [833, 8] on button at bounding box center [840, 10] width 15 height 10
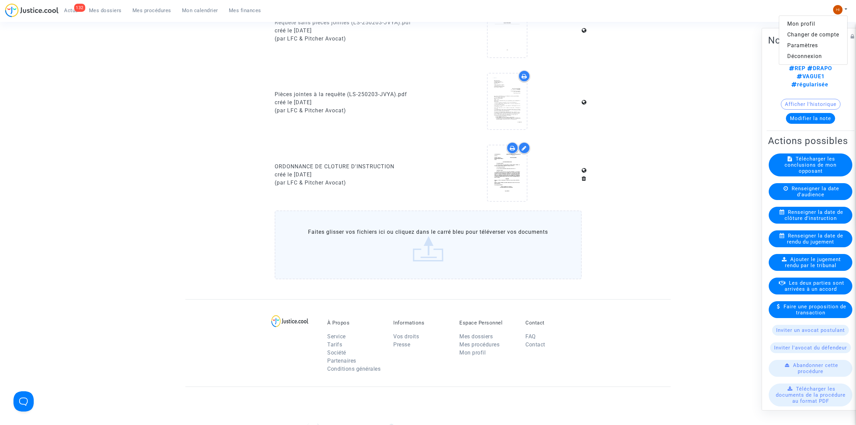
click at [812, 36] on link "Changer de compte" at bounding box center [813, 34] width 68 height 11
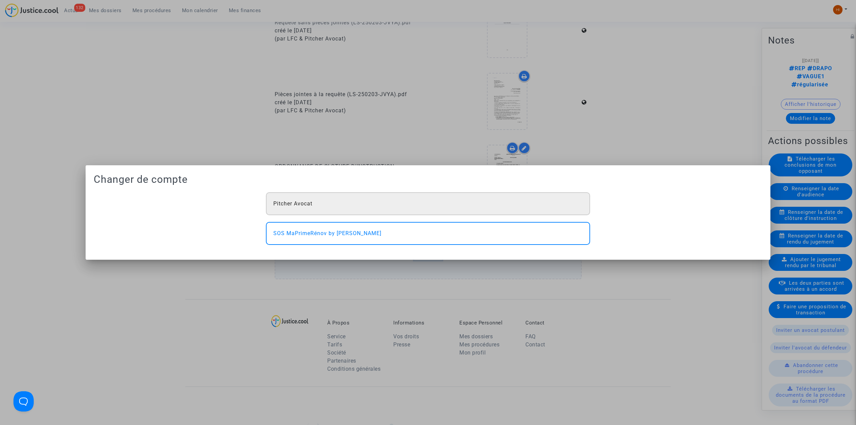
click at [368, 197] on div "Pitcher Avocat" at bounding box center [428, 203] width 324 height 23
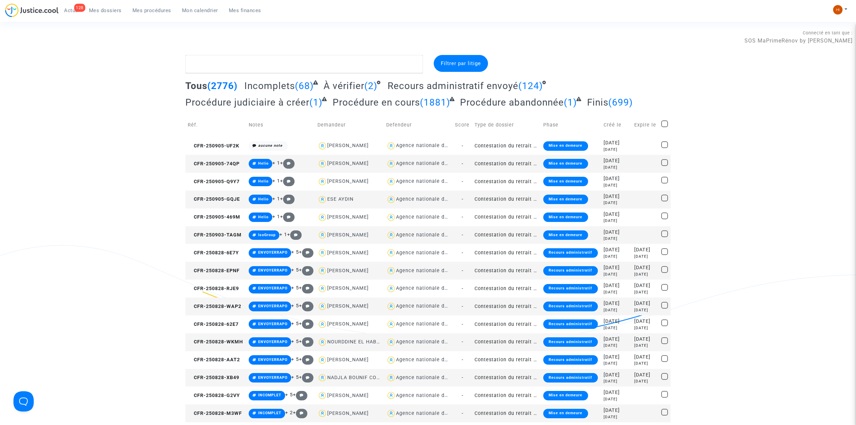
drag, startPoint x: 158, startPoint y: 14, endPoint x: 432, endPoint y: 75, distance: 280.7
click at [158, 14] on link "Mes procédures" at bounding box center [152, 10] width 50 height 10
